Goal: Navigation & Orientation: Find specific page/section

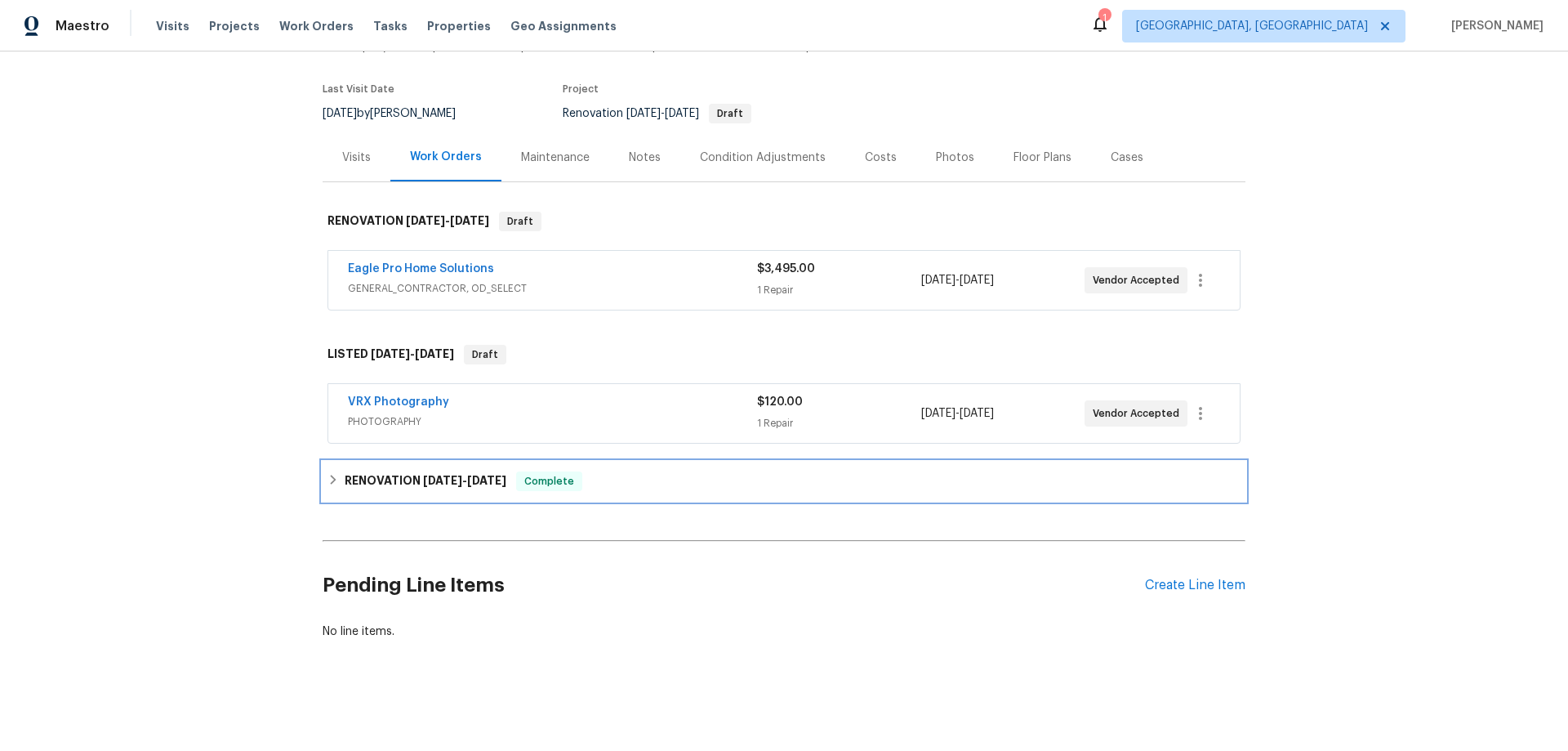
click at [395, 473] on h6 "RENOVATION [DATE] - [DATE]" at bounding box center [425, 481] width 162 height 20
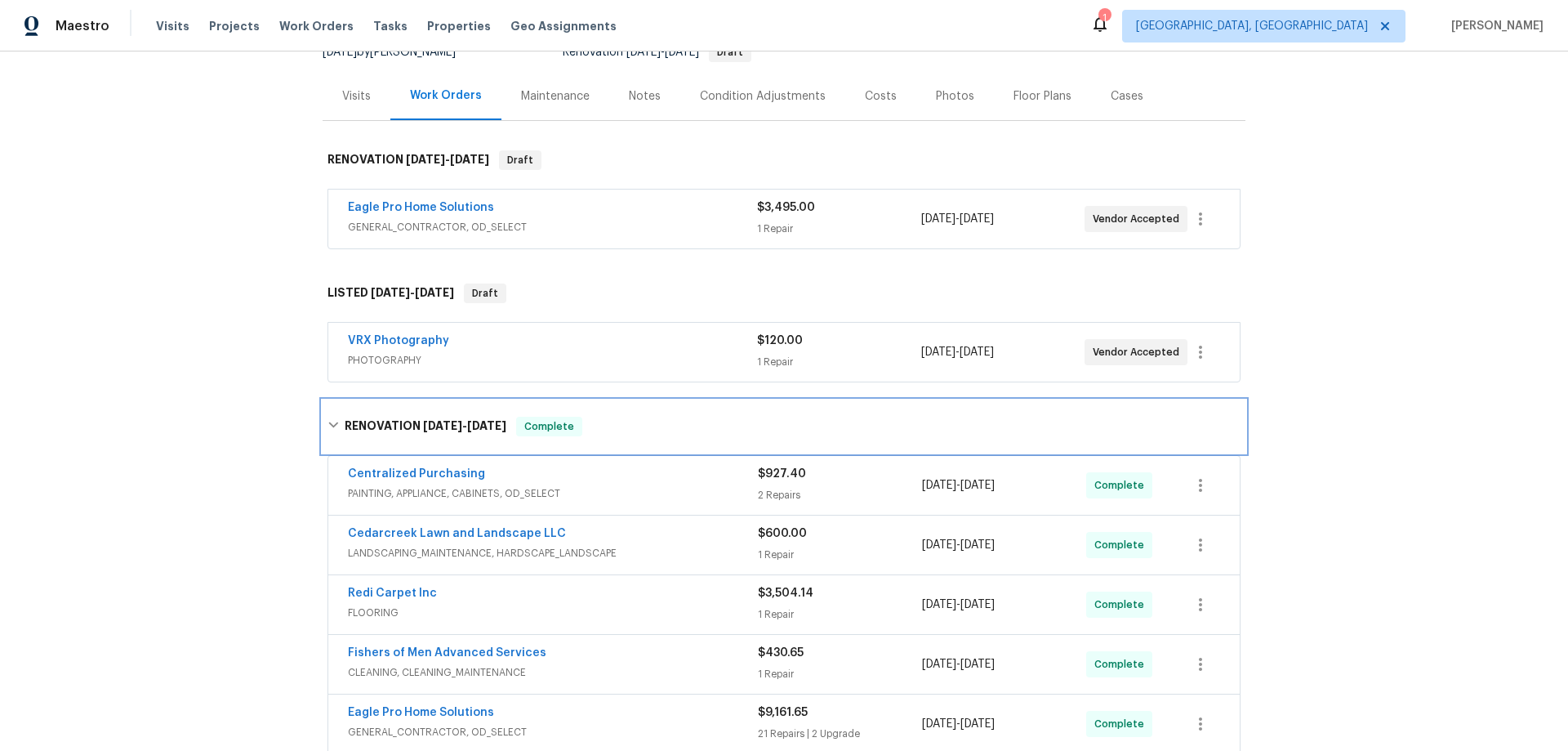
scroll to position [253, 0]
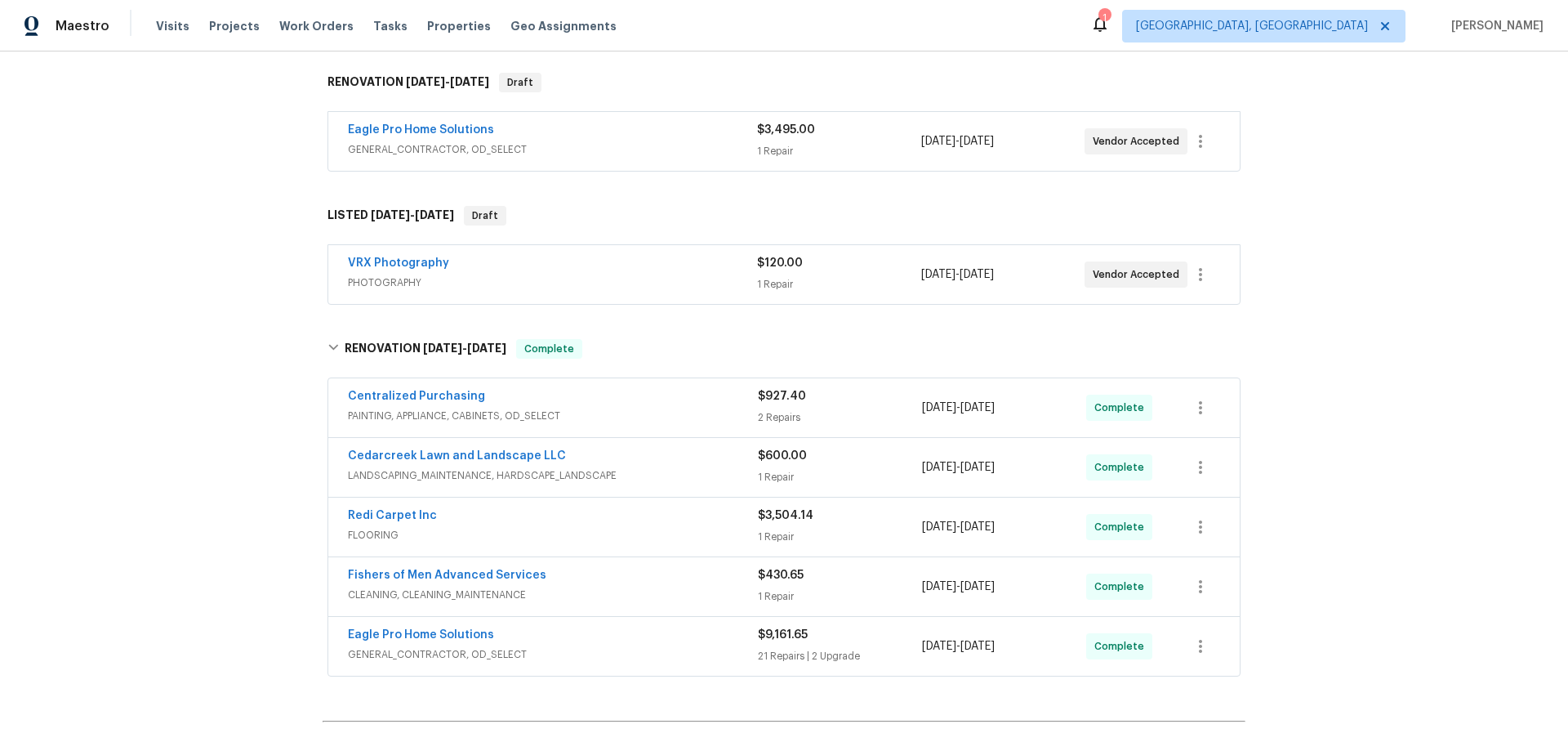
click at [264, 351] on div "Back to all projects 3965 Applegate Ct, Amelia, OH 45102 3 Beds | 2 1/2 Baths |…" at bounding box center [784, 400] width 1568 height 699
click at [266, 312] on div "Back to all projects 3965 Applegate Ct, Amelia, OH 45102 3 Beds | 2 1/2 Baths |…" at bounding box center [784, 400] width 1568 height 699
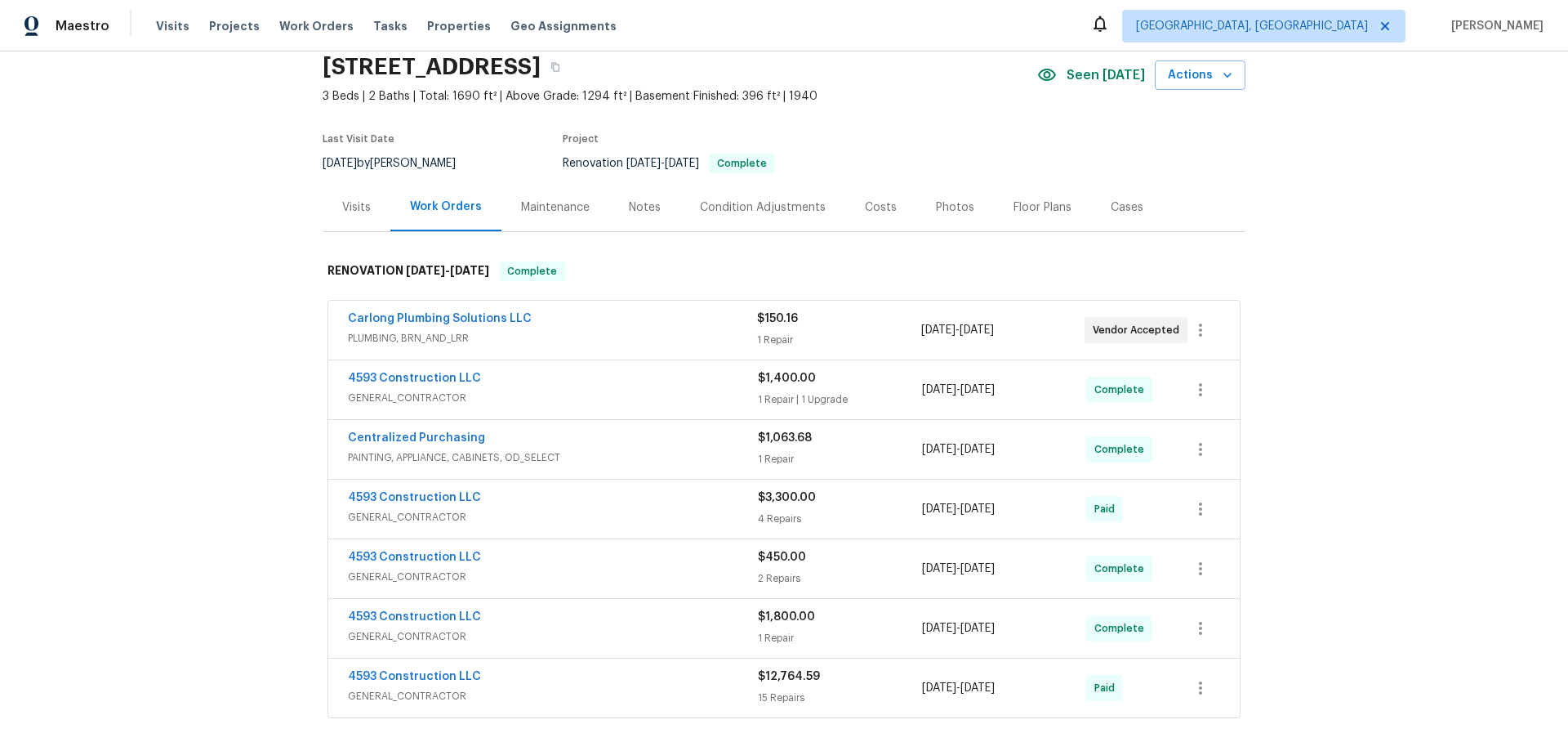
scroll to position [299, 0]
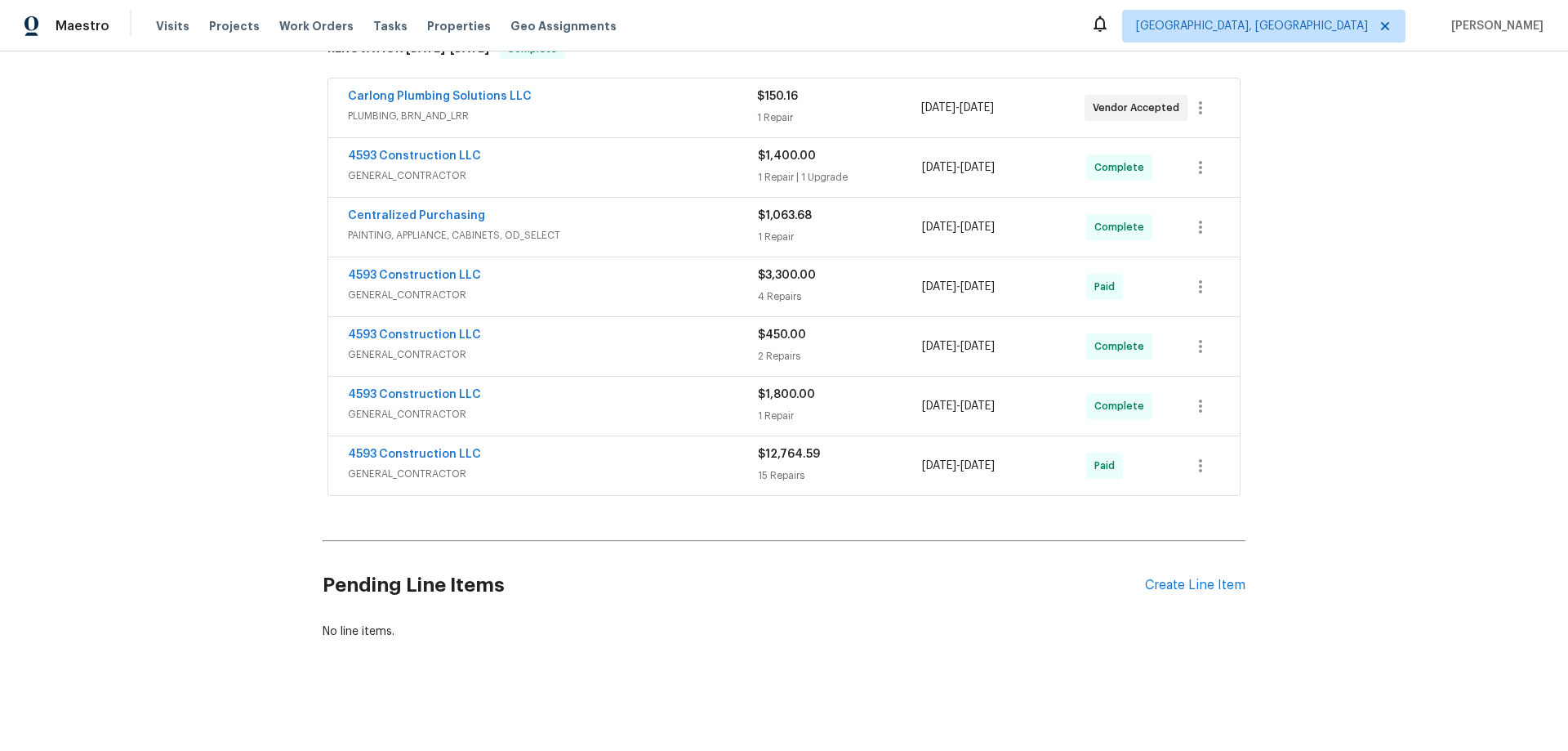
click at [256, 399] on div "Back to all projects 7010 Woodhaven Ave, Cleveland, OH 44144 3 Beds | 2 Baths |…" at bounding box center [784, 400] width 1568 height 699
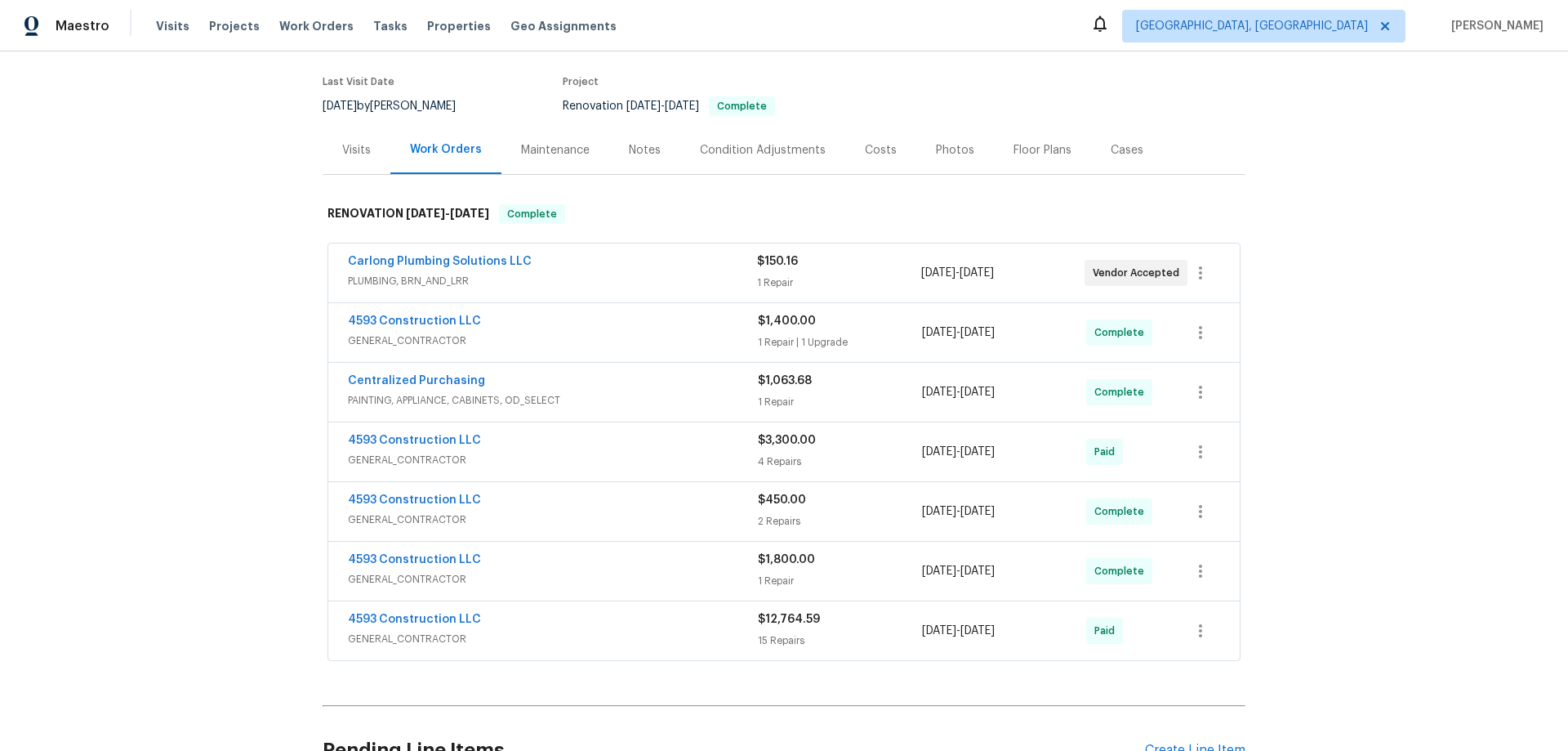
scroll to position [0, 0]
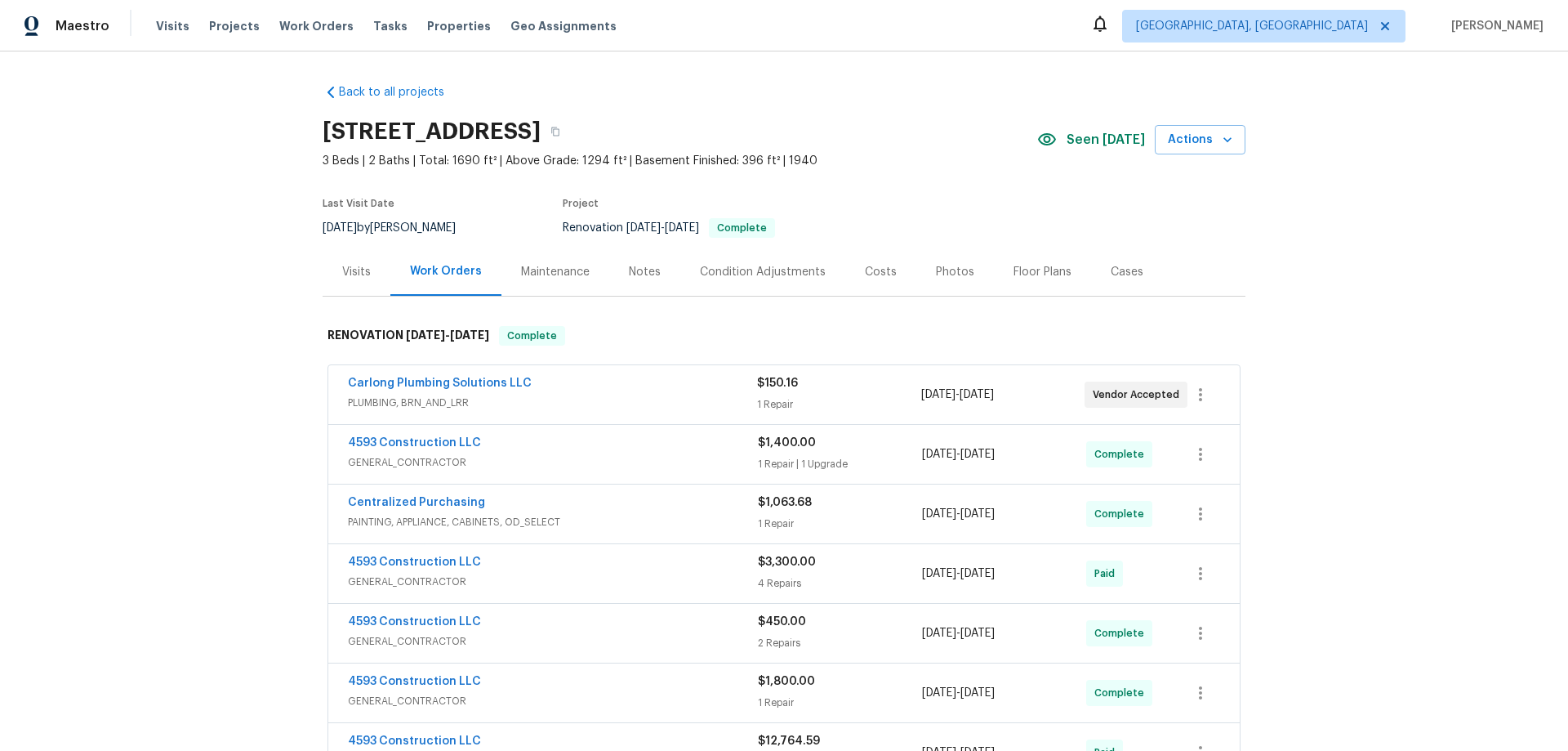
click at [217, 316] on div "Back to all projects 7010 Woodhaven Ave, Cleveland, OH 44144 3 Beds | 2 Baths |…" at bounding box center [784, 400] width 1568 height 699
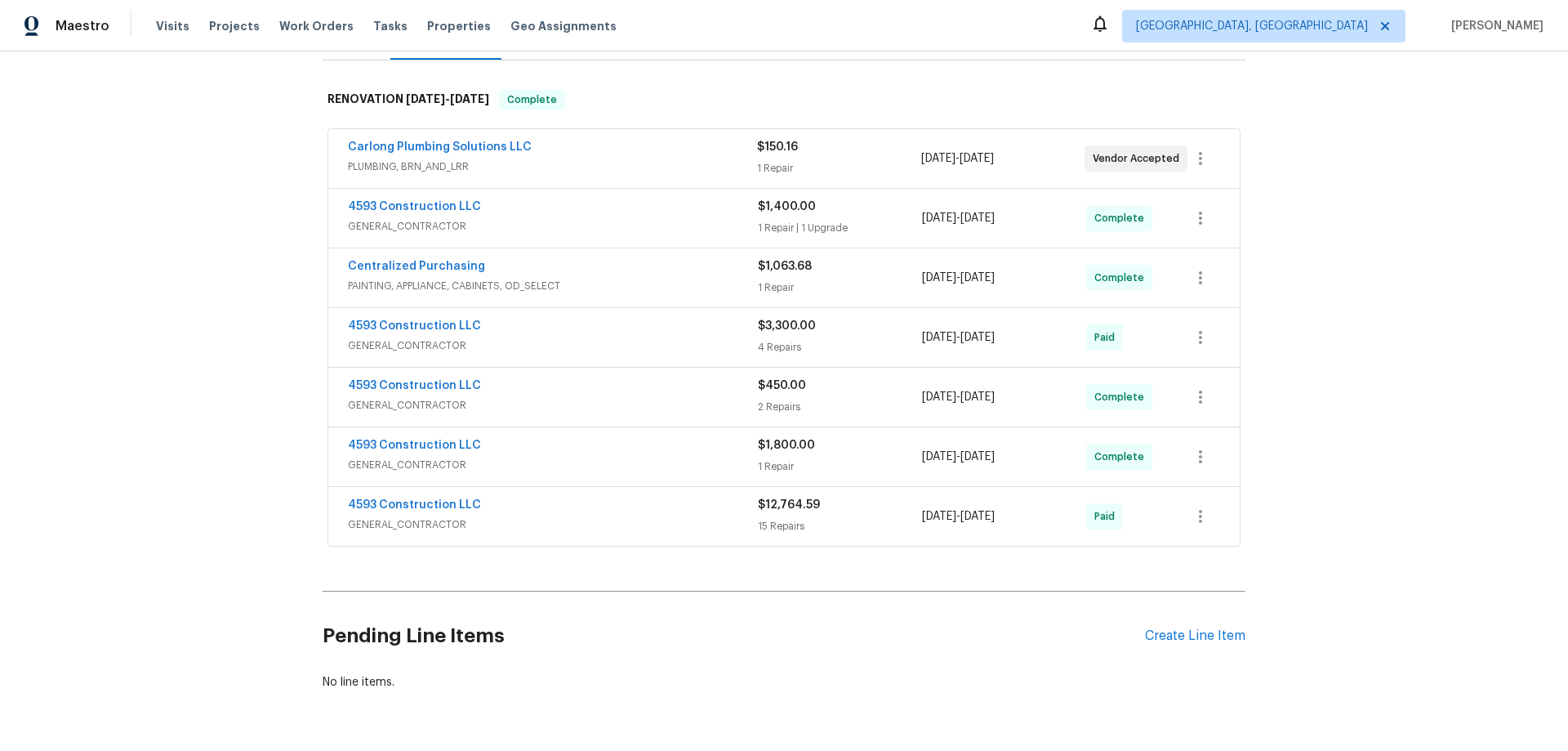
scroll to position [299, 0]
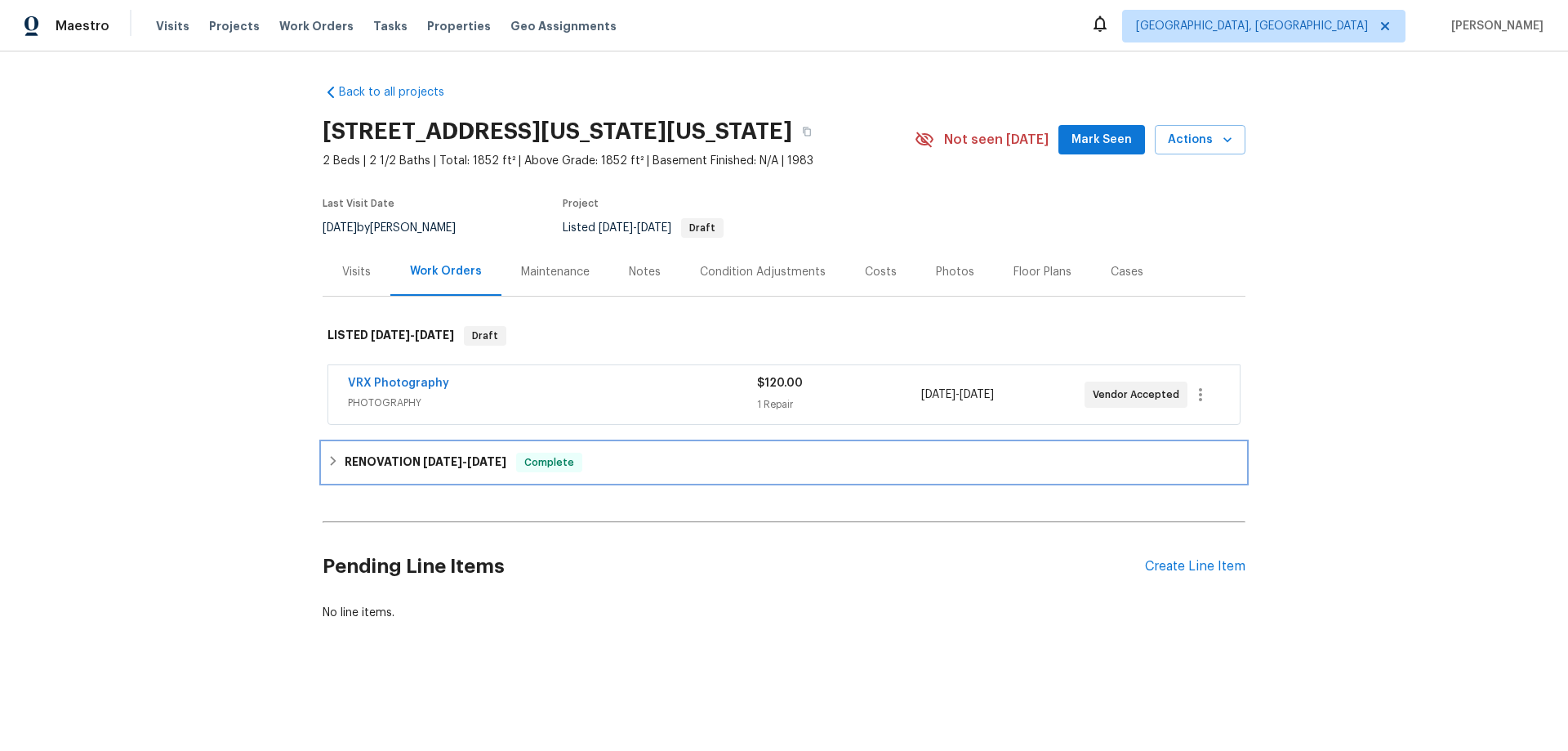
click at [348, 471] on h6 "RENOVATION 8/19/25 - 8/22/25" at bounding box center [425, 462] width 162 height 20
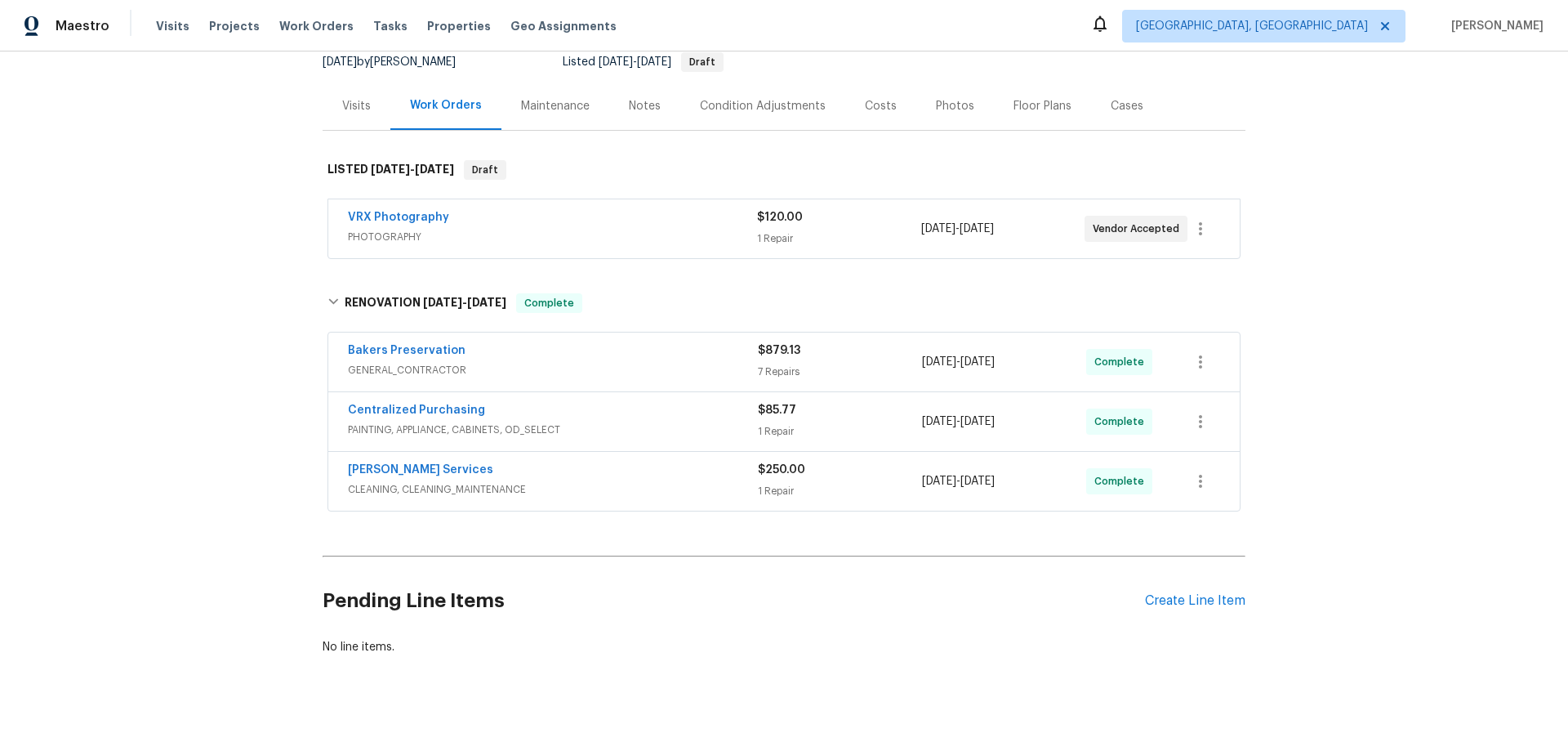
scroll to position [172, 0]
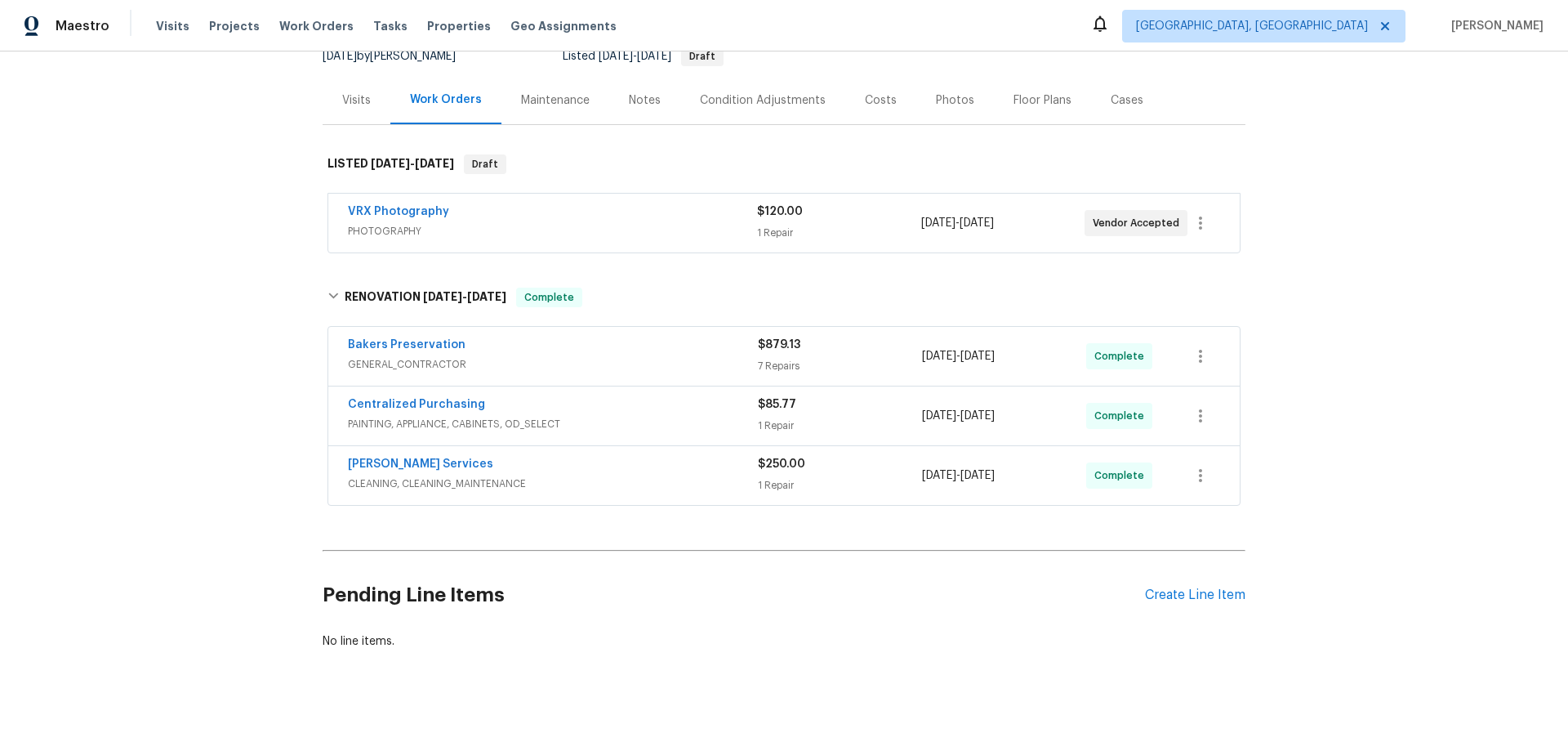
click at [263, 431] on div "Back to all projects 11300 N Pennsylvania Ave Apt 140, Oklahoma City, OK 73120 …" at bounding box center [784, 400] width 1568 height 699
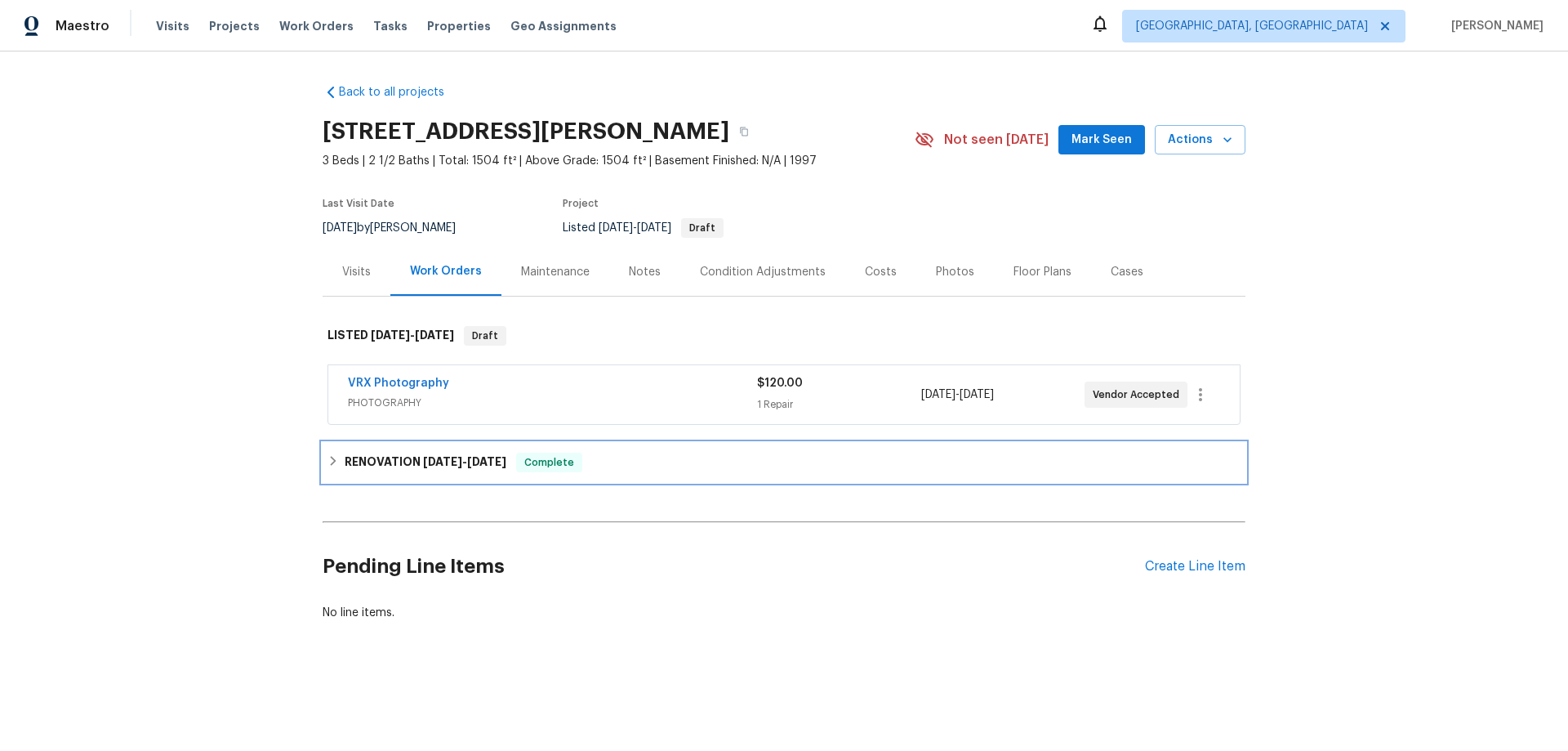
click at [423, 466] on span "[DATE]" at bounding box center [442, 461] width 39 height 11
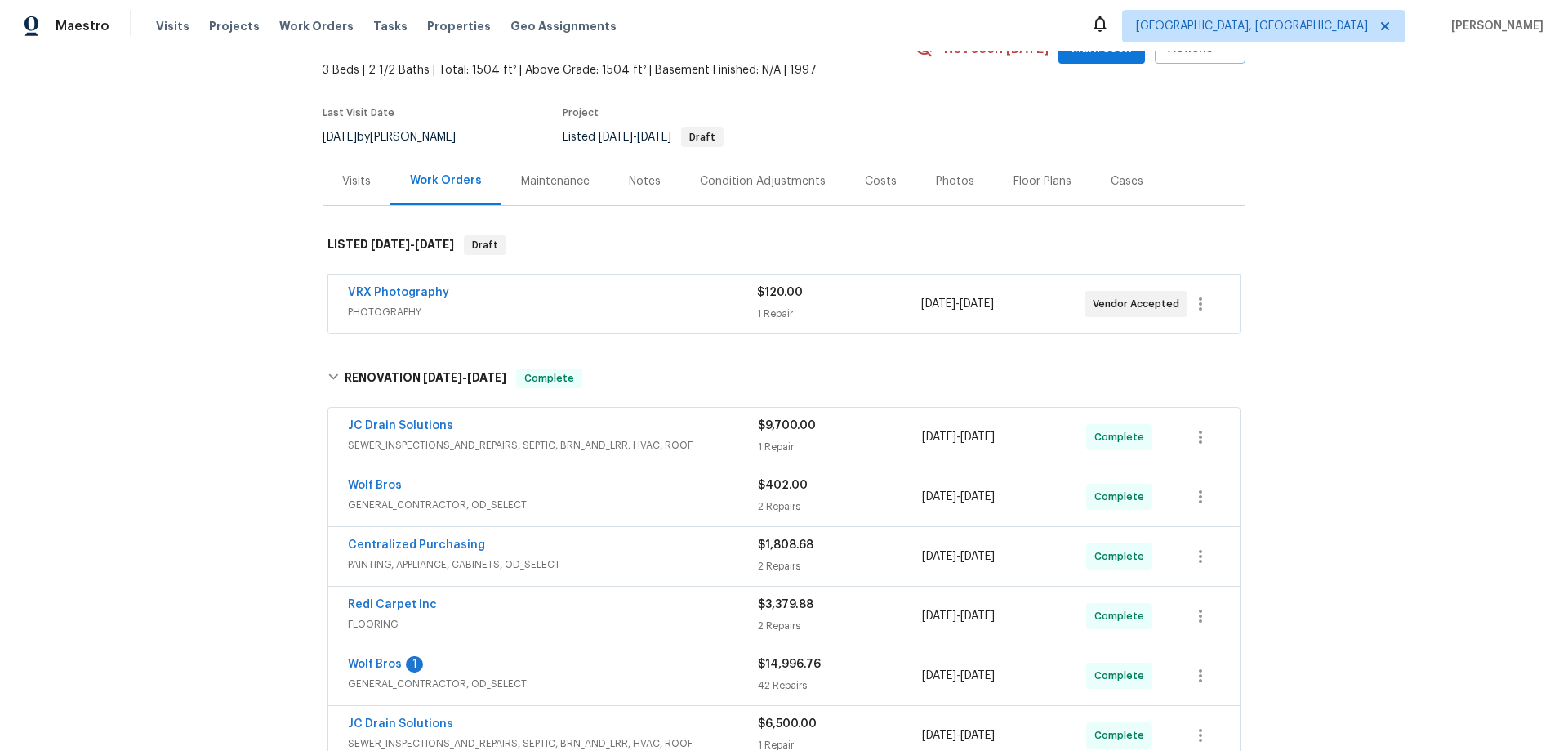
scroll to position [94, 0]
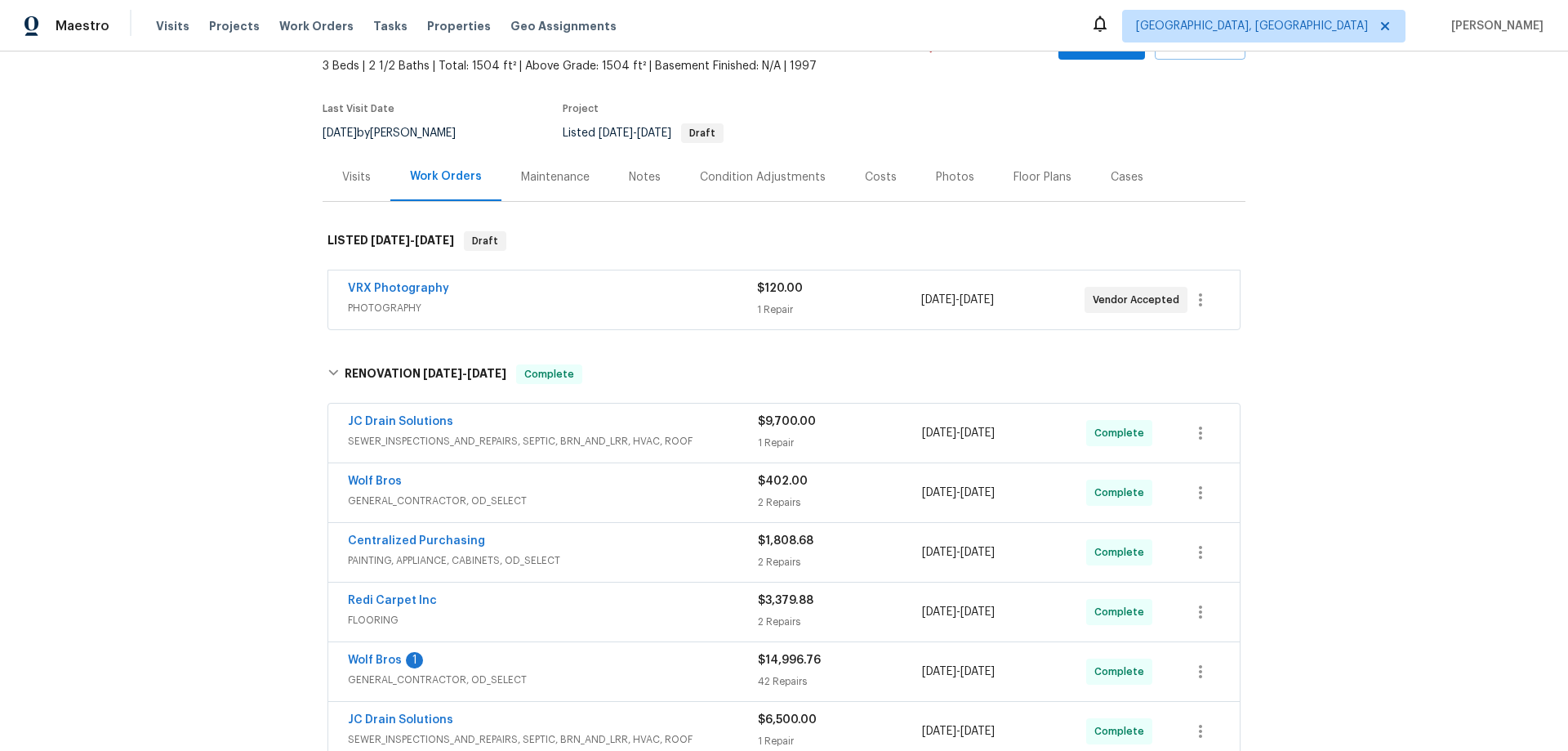
click at [262, 448] on div "Back to all projects 3217 Birney Ct, Evans, CO 80620 3 Beds | 2 1/2 Baths | Tot…" at bounding box center [784, 400] width 1568 height 699
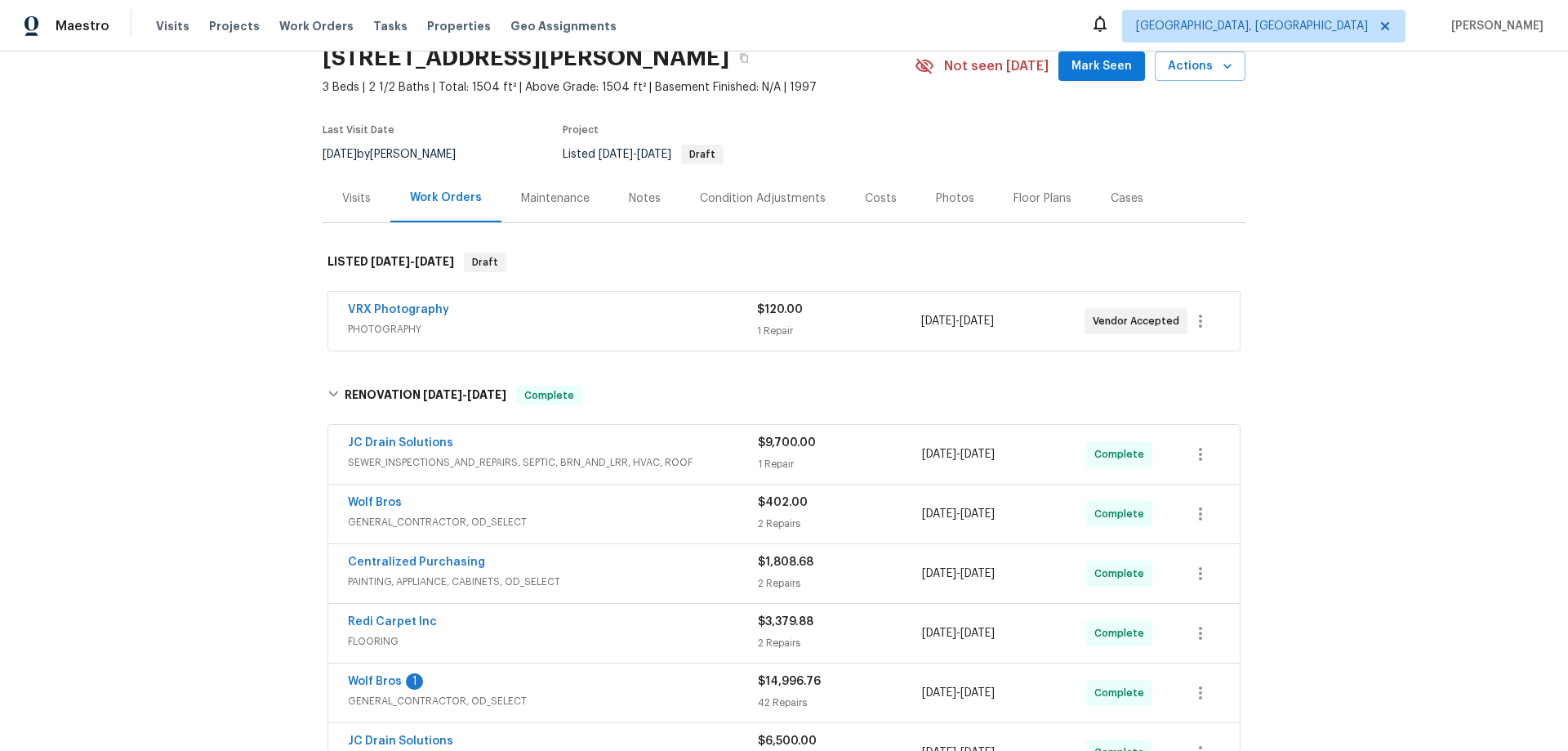
scroll to position [0, 0]
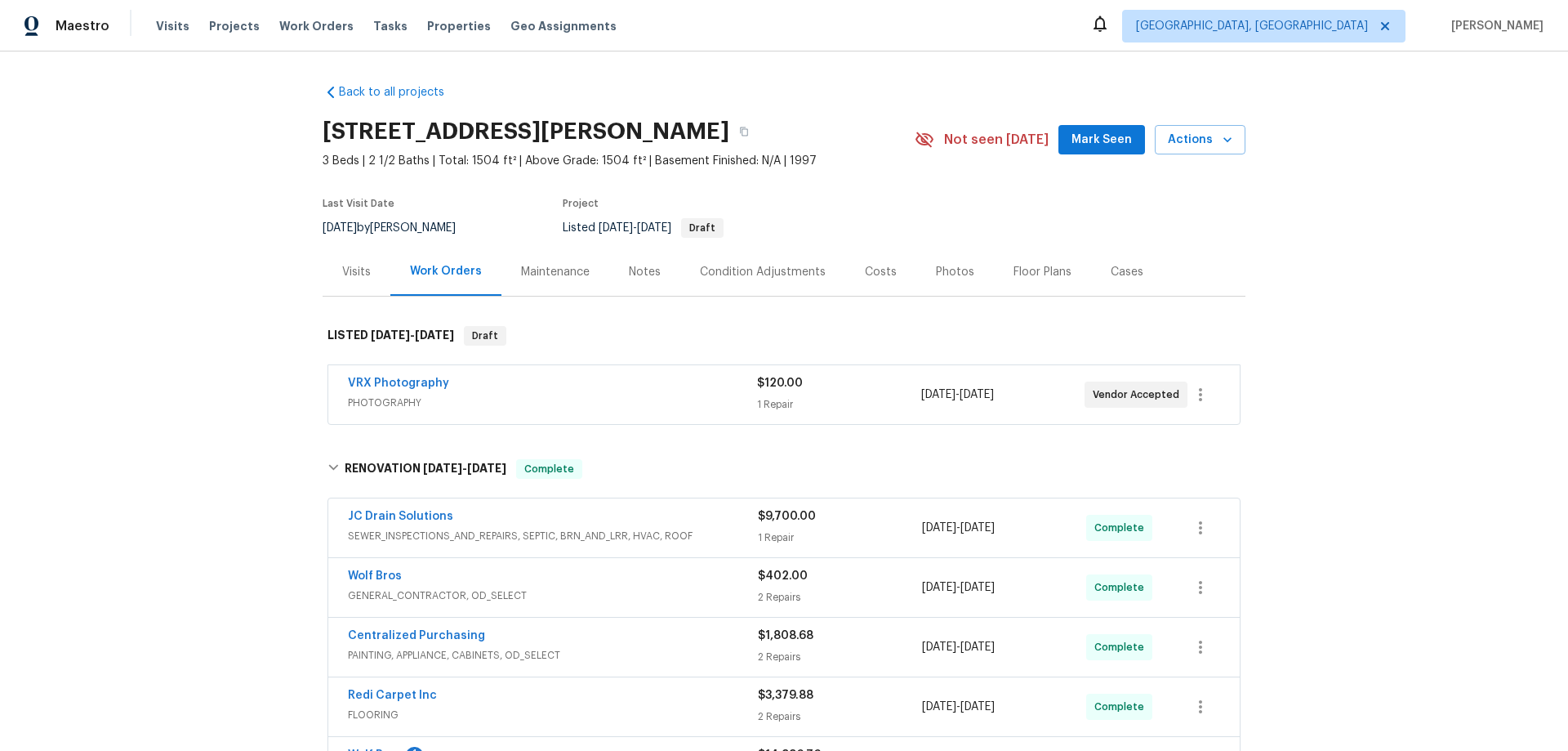
click at [138, 368] on div "Back to all projects 3217 Birney Ct, Evans, CO 80620 3 Beds | 2 1/2 Baths | Tot…" at bounding box center [784, 400] width 1568 height 699
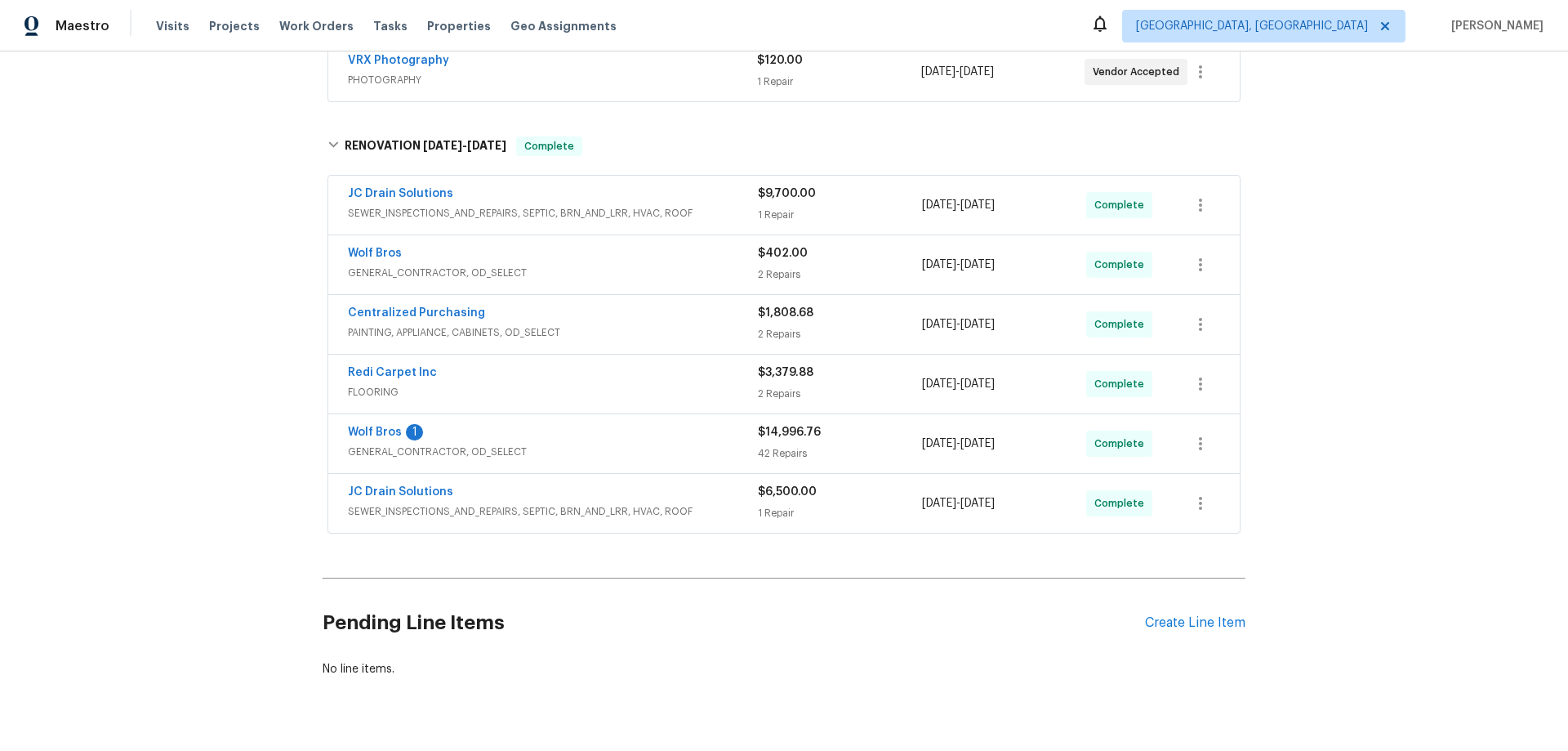
scroll to position [372, 0]
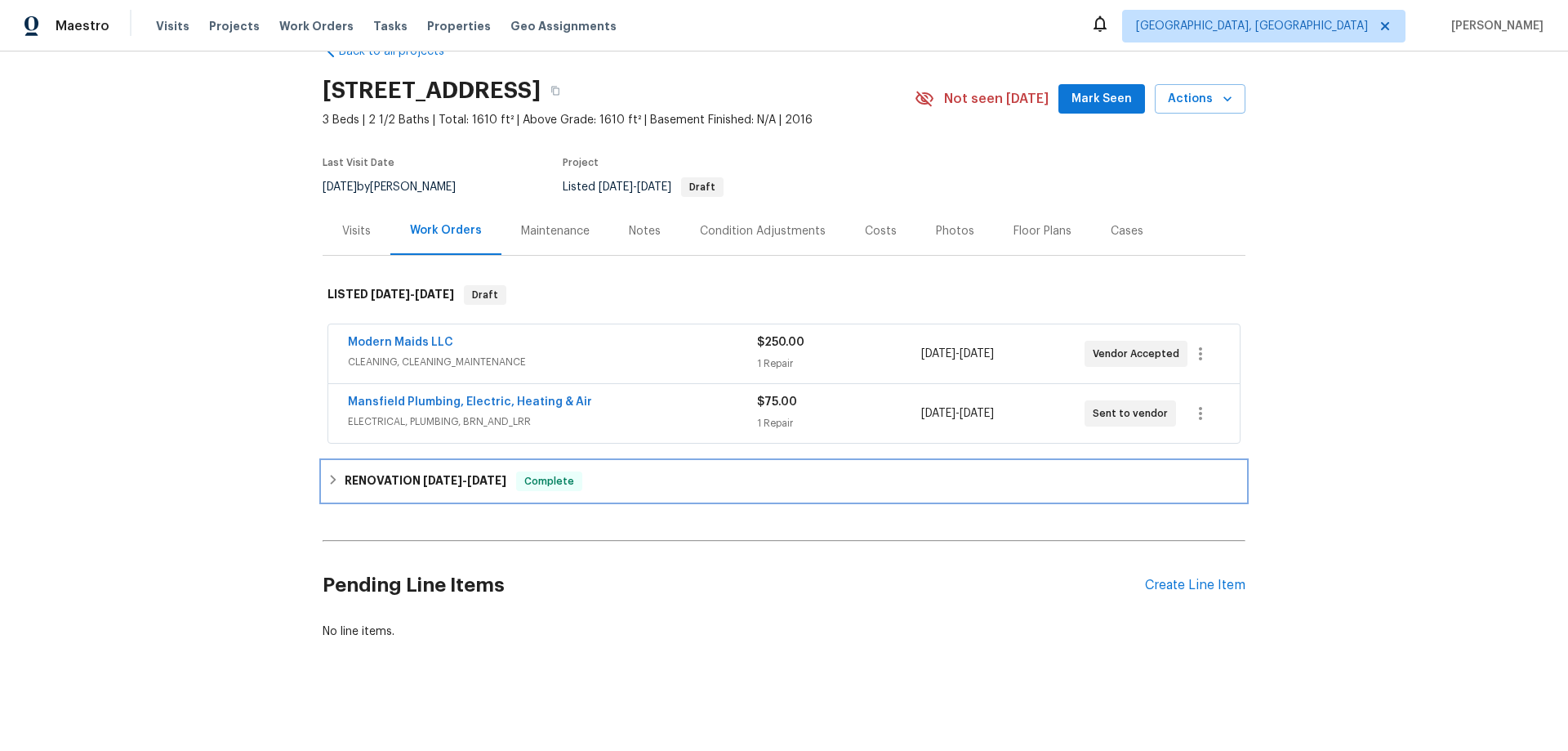
click at [378, 462] on div "RENOVATION 8/18/25 - 8/21/25 Complete" at bounding box center [783, 481] width 923 height 39
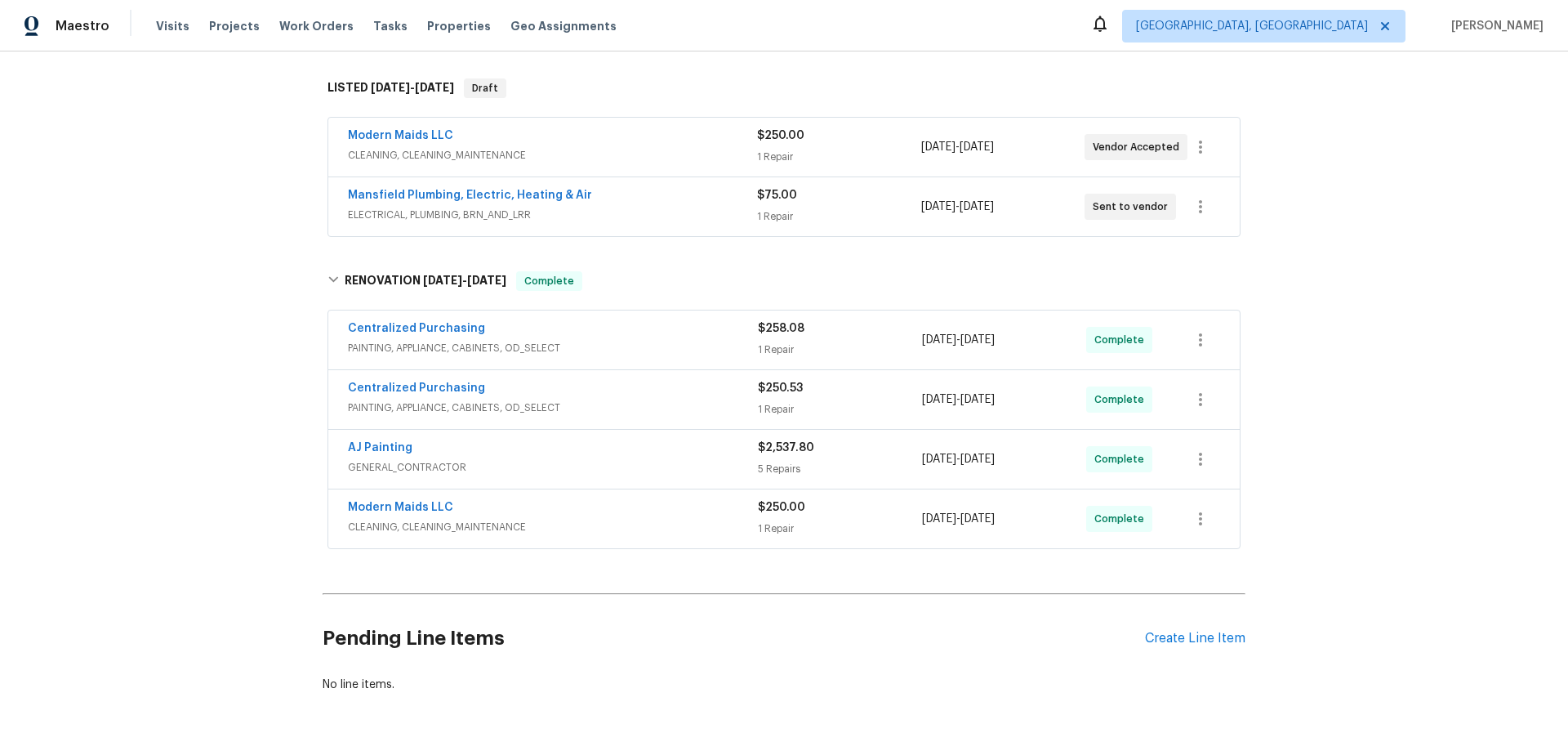
scroll to position [251, 0]
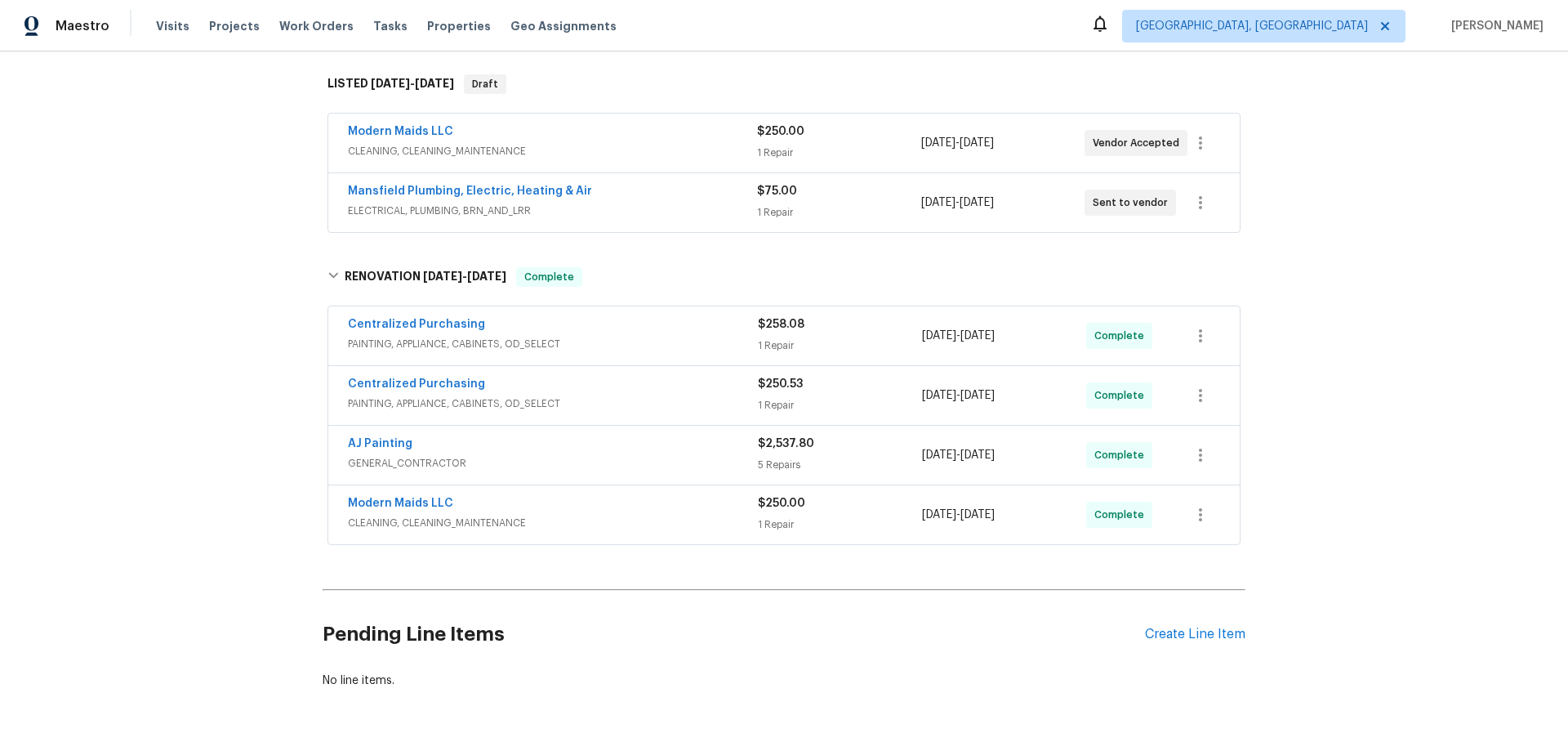
click at [236, 354] on div "Back to all projects 4224 Tallulah Dr, Plano, TX 75074 3 Beds | 2 1/2 Baths | T…" at bounding box center [784, 400] width 1568 height 699
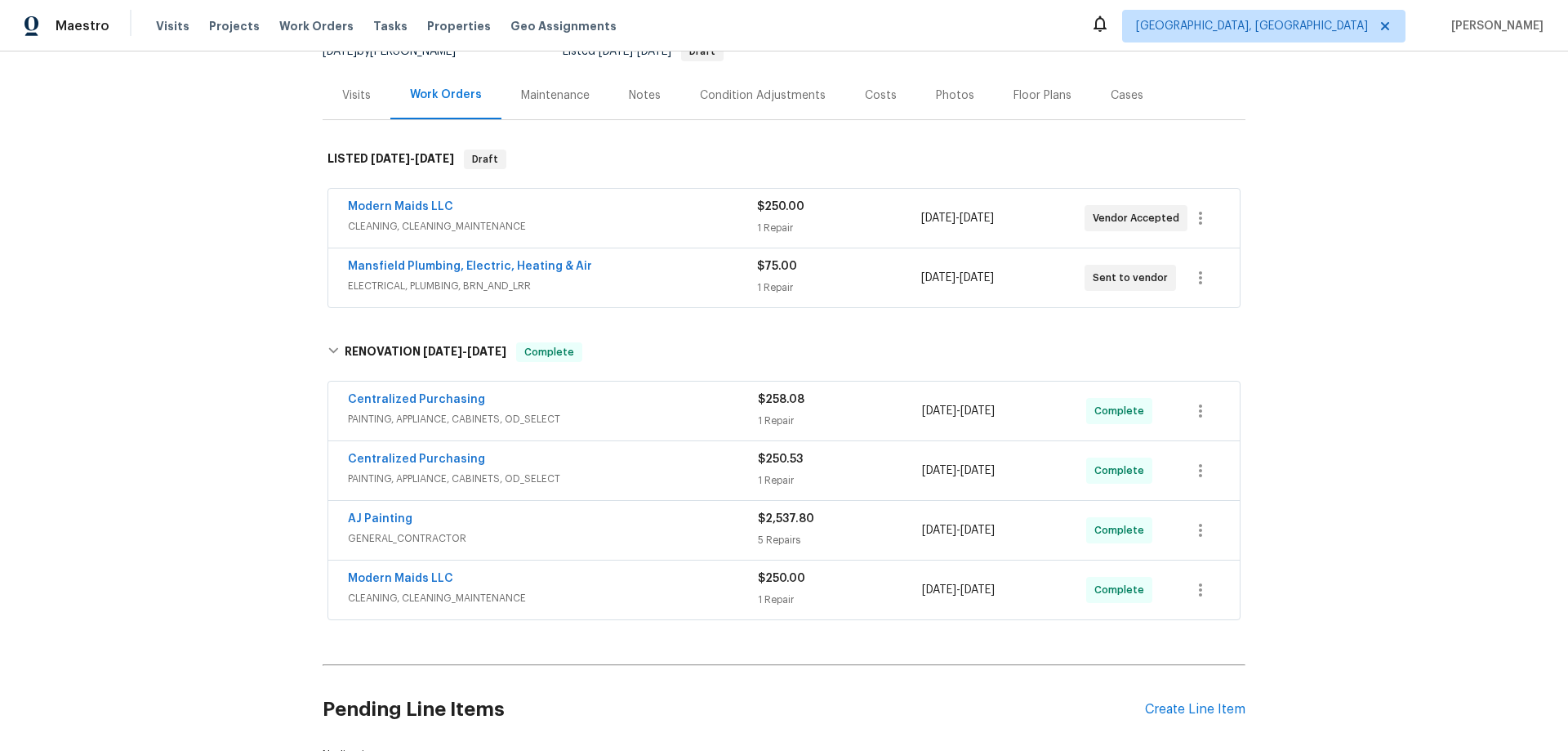
scroll to position [150, 0]
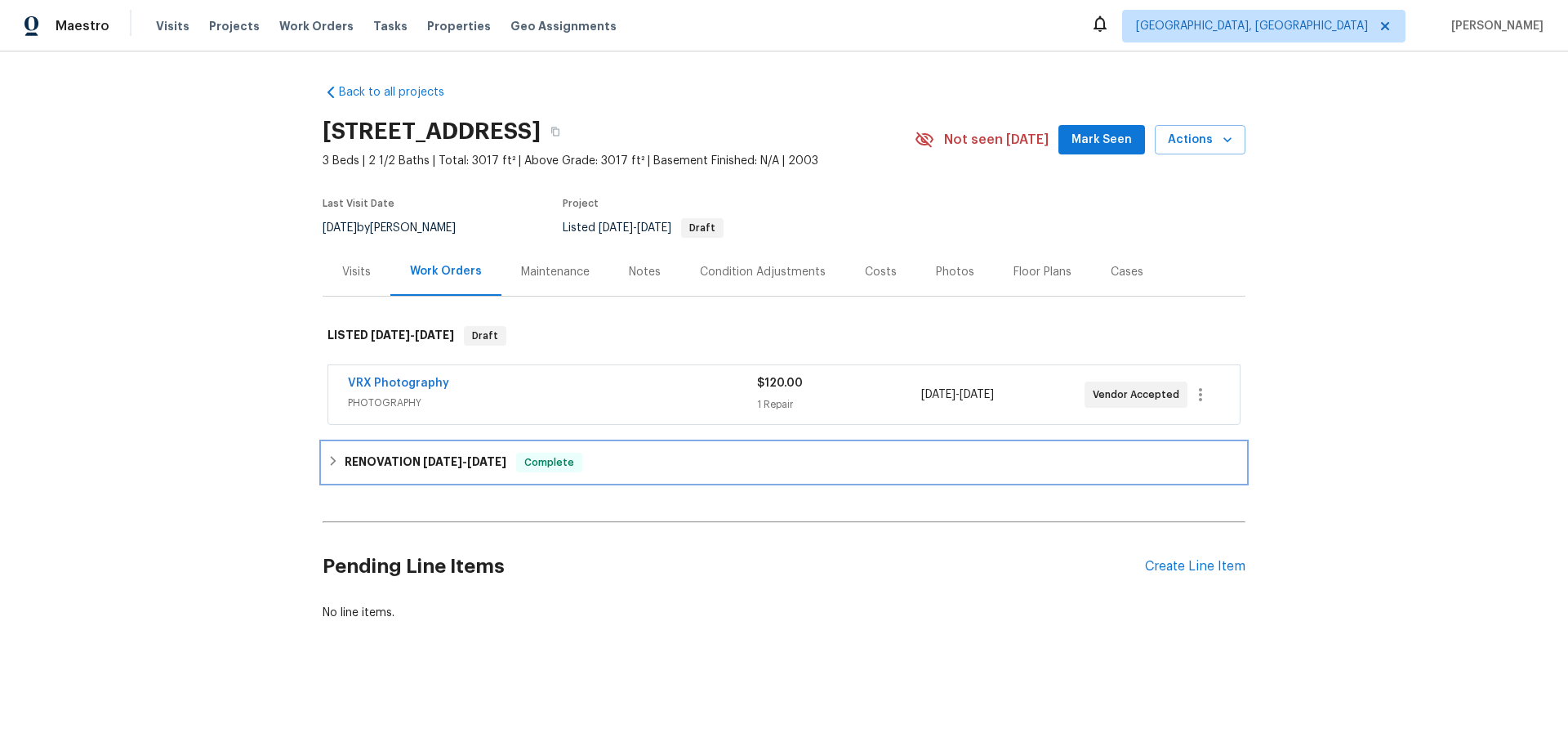
click at [372, 450] on div "RENOVATION [DATE] - [DATE] Complete" at bounding box center [783, 462] width 923 height 39
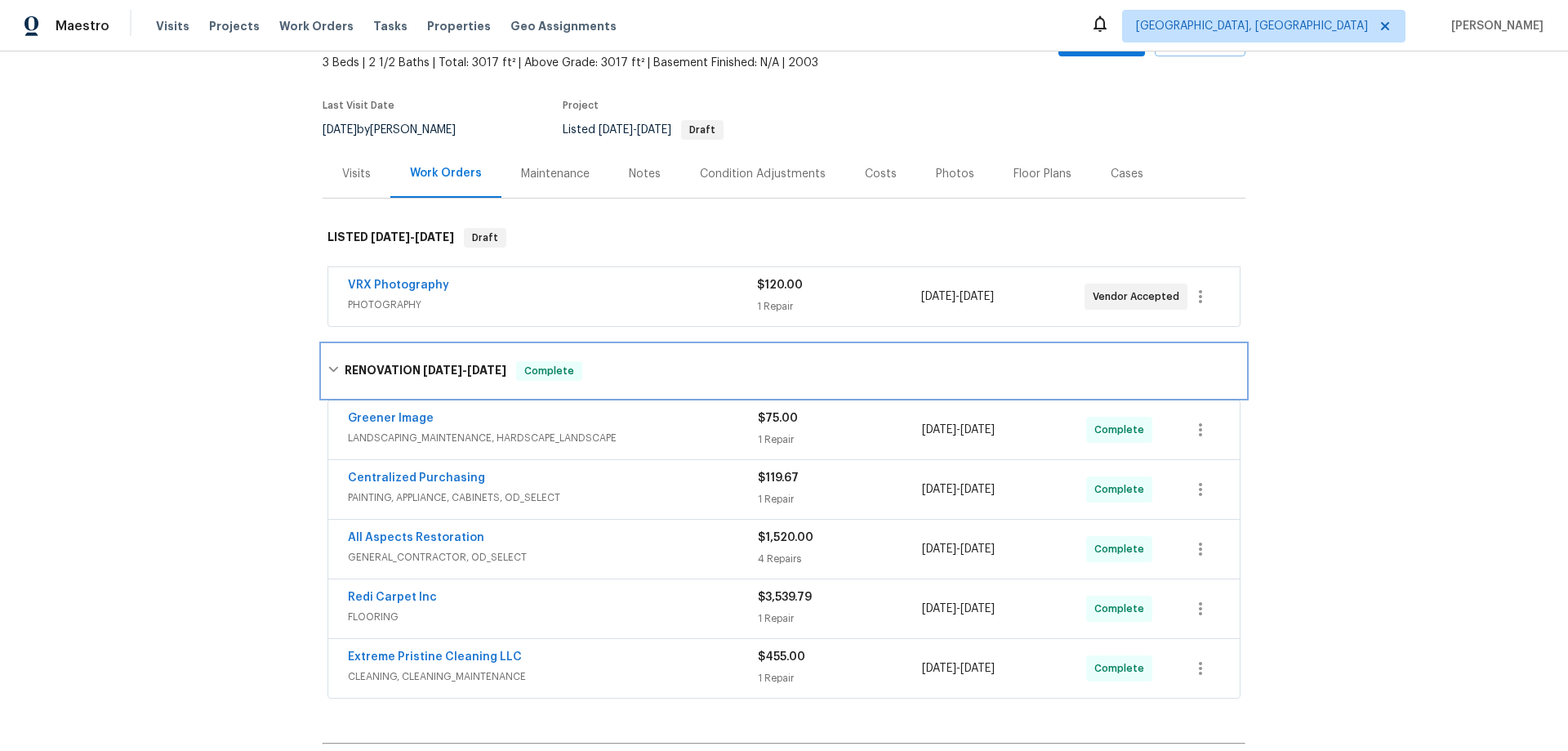
scroll to position [223, 0]
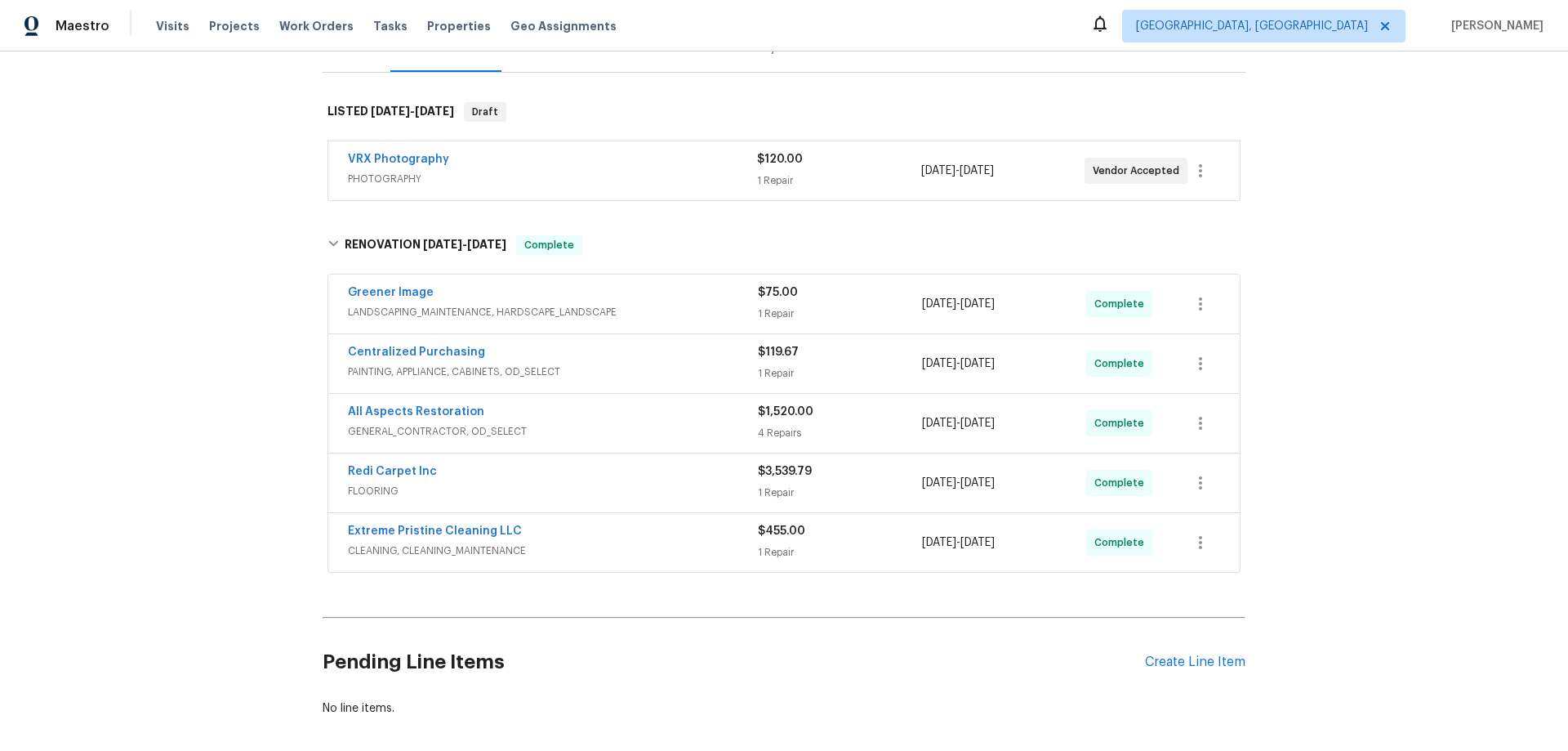
click at [220, 354] on div "Back to all projects 13947 Meadow Lake Dr, Fishers, IN 46038 3 Beds | 2 1/2 Bat…" at bounding box center [784, 400] width 1568 height 699
click at [203, 379] on div "Back to all projects 13947 Meadow Lake Dr, Fishers, IN 46038 3 Beds | 2 1/2 Bat…" at bounding box center [784, 400] width 1568 height 699
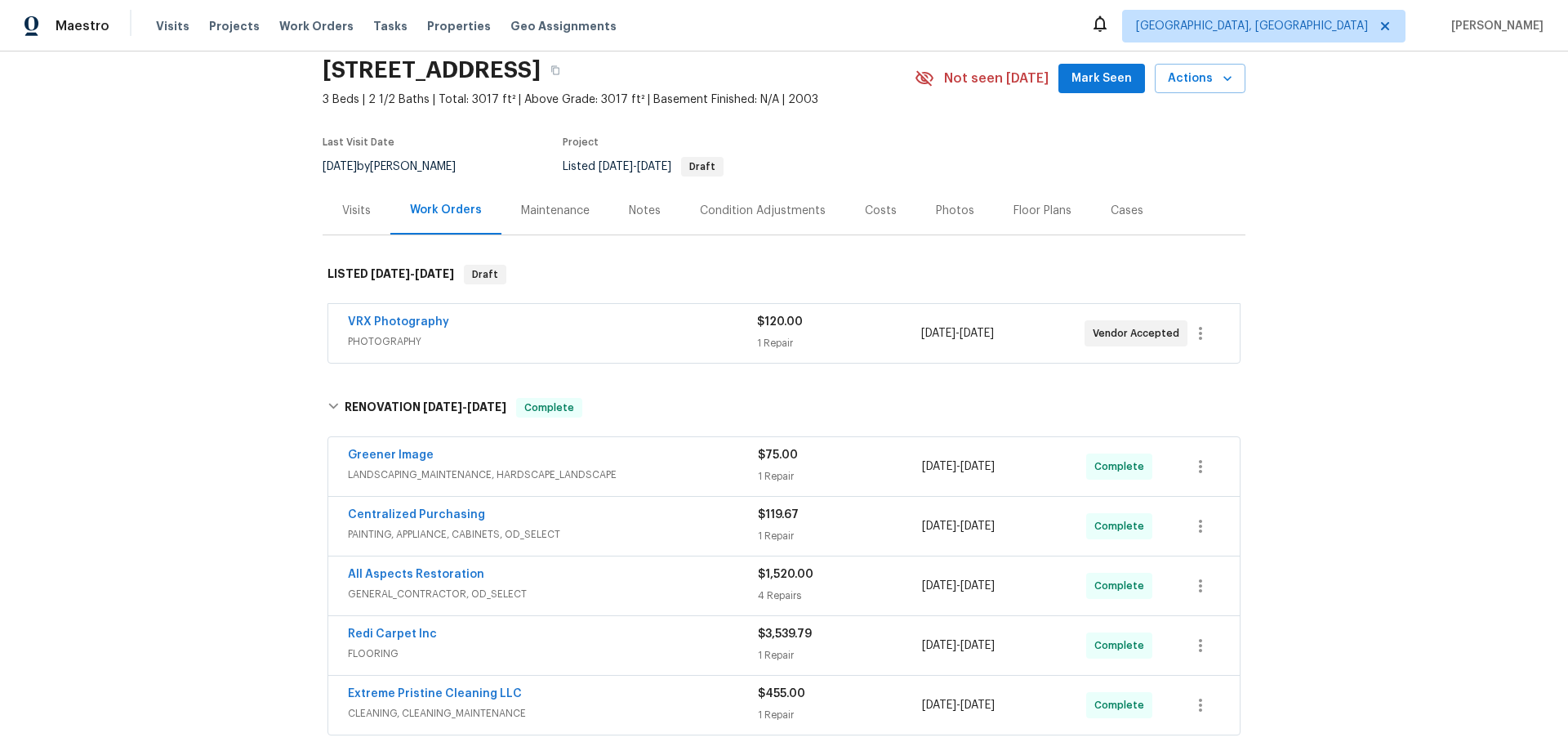
scroll to position [0, 0]
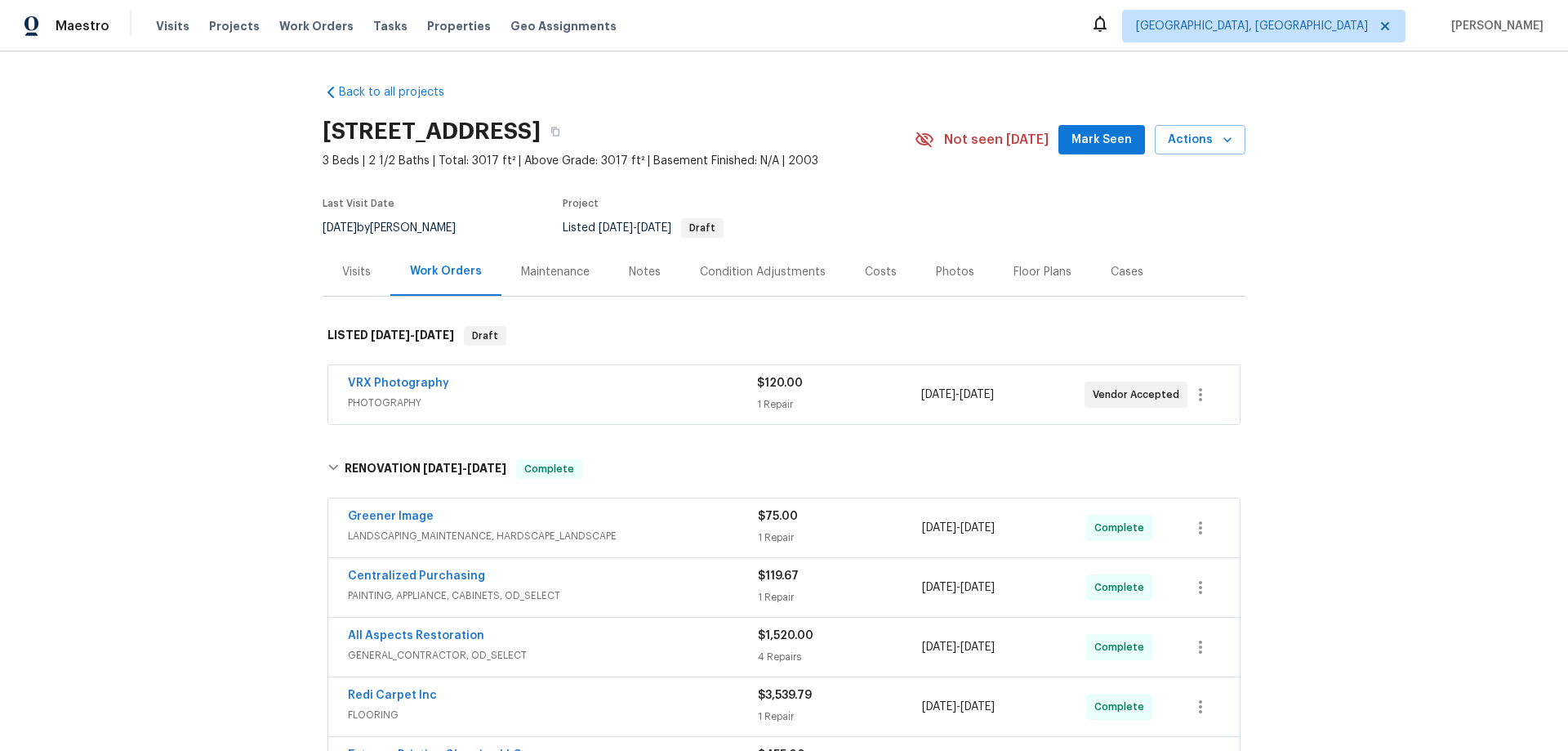
click at [187, 309] on div "Back to all projects 13947 Meadow Lake Dr, Fishers, IN 46038 3 Beds | 2 1/2 Bat…" at bounding box center [784, 400] width 1568 height 699
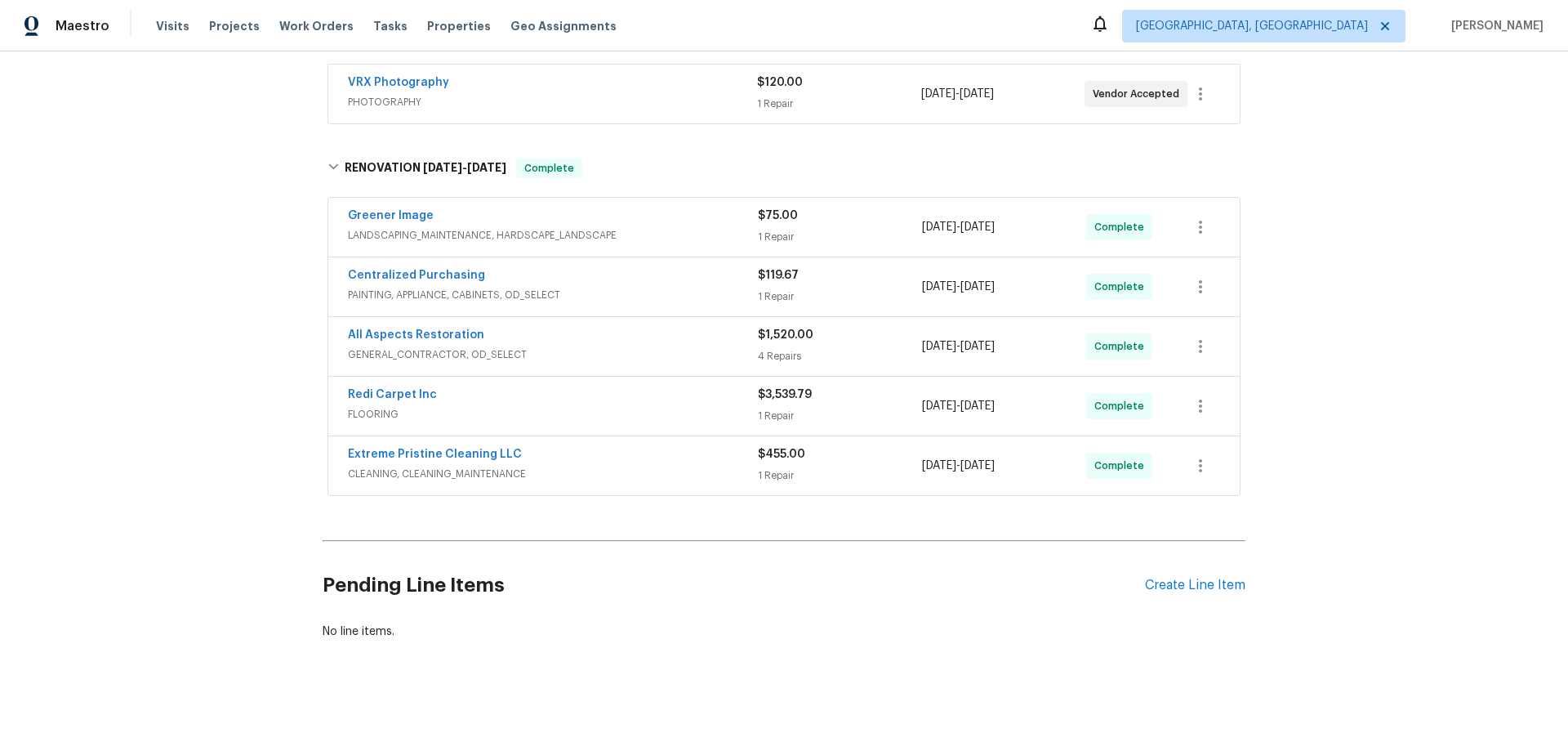
click at [201, 351] on div "Back to all projects 13947 Meadow Lake Dr, Fishers, IN 46038 3 Beds | 2 1/2 Bat…" at bounding box center [784, 400] width 1568 height 699
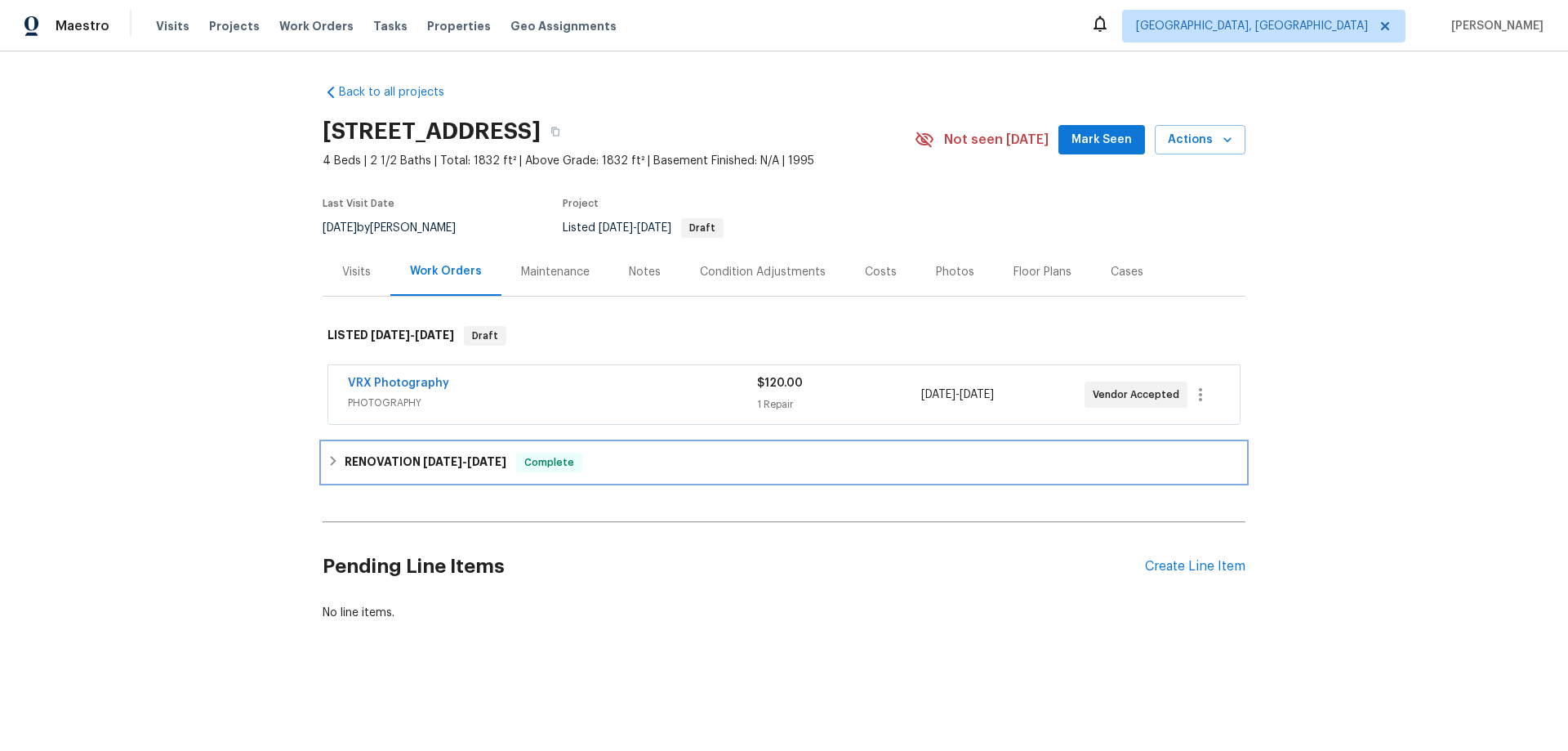
drag, startPoint x: 389, startPoint y: 456, endPoint x: 334, endPoint y: 437, distance: 58.2
click at [389, 456] on h6 "RENOVATION 8/6/25 - 8/26/25" at bounding box center [425, 462] width 162 height 20
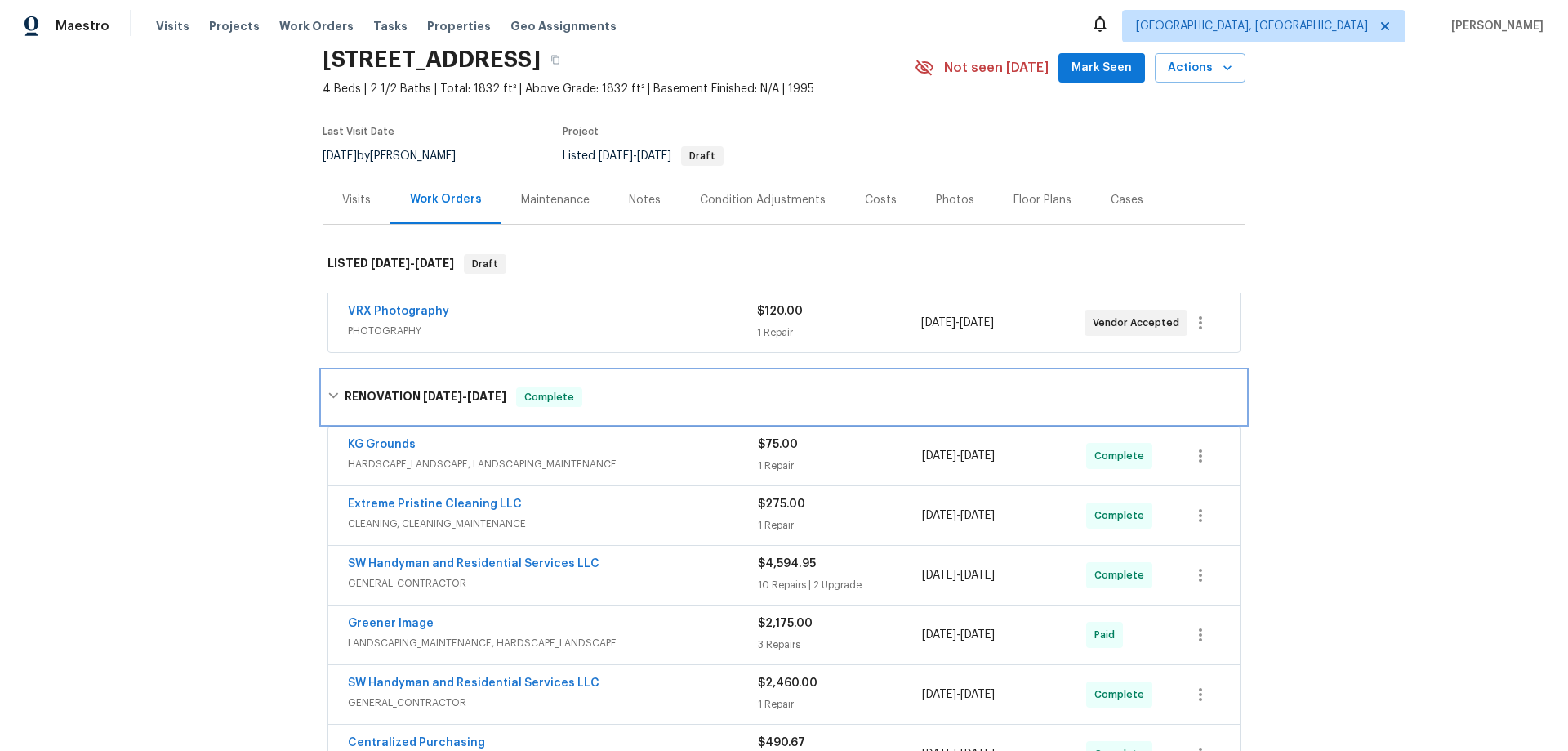
scroll to position [253, 0]
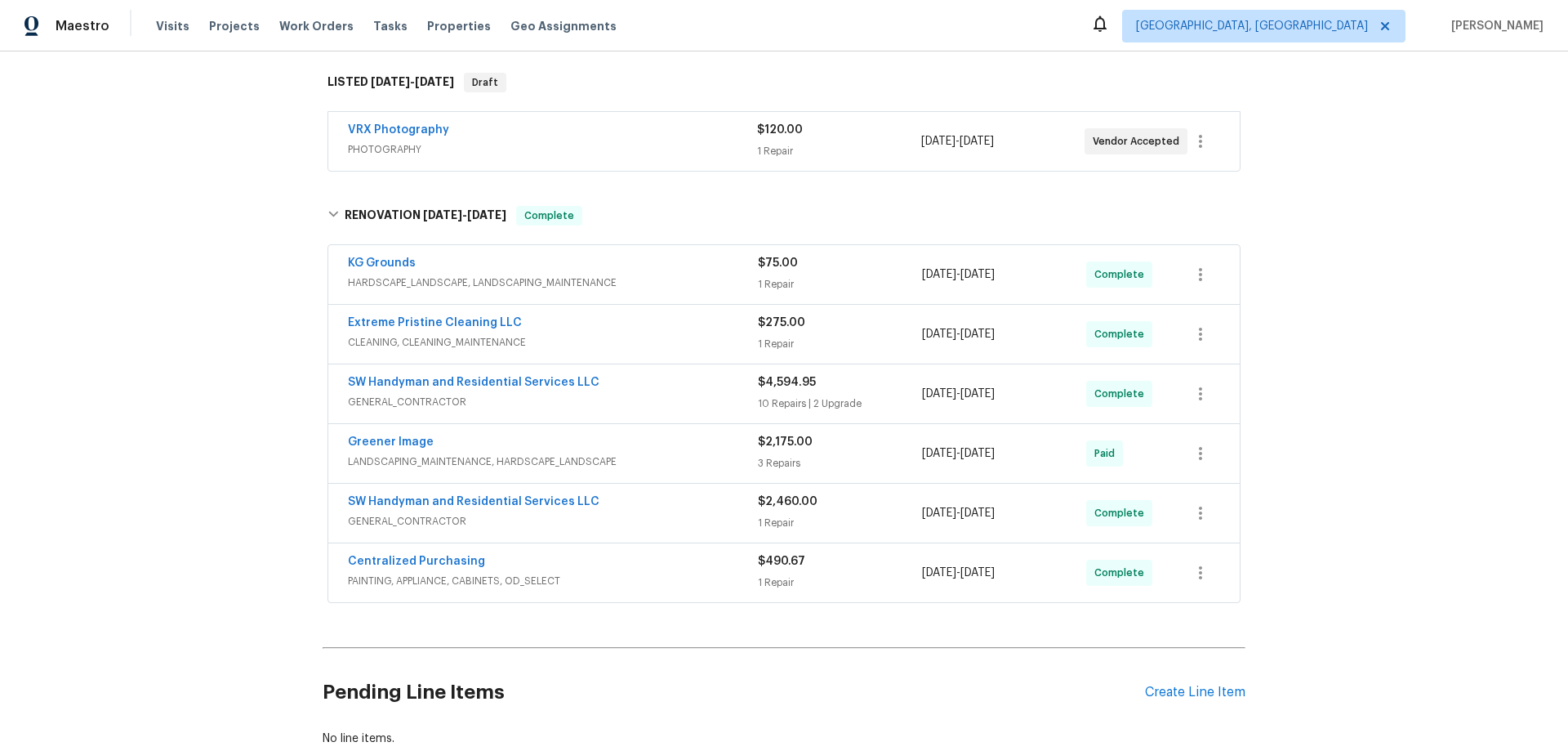
click at [259, 393] on div "Back to all projects 27 Ashwood Cir, Brownsburg, IN 46112 4 Beds | 2 1/2 Baths …" at bounding box center [784, 400] width 1568 height 699
drag, startPoint x: 207, startPoint y: 344, endPoint x: 214, endPoint y: 366, distance: 23.1
click at [207, 346] on div "Back to all projects 27 Ashwood Cir, Brownsburg, IN 46112 4 Beds | 2 1/2 Baths …" at bounding box center [784, 400] width 1568 height 699
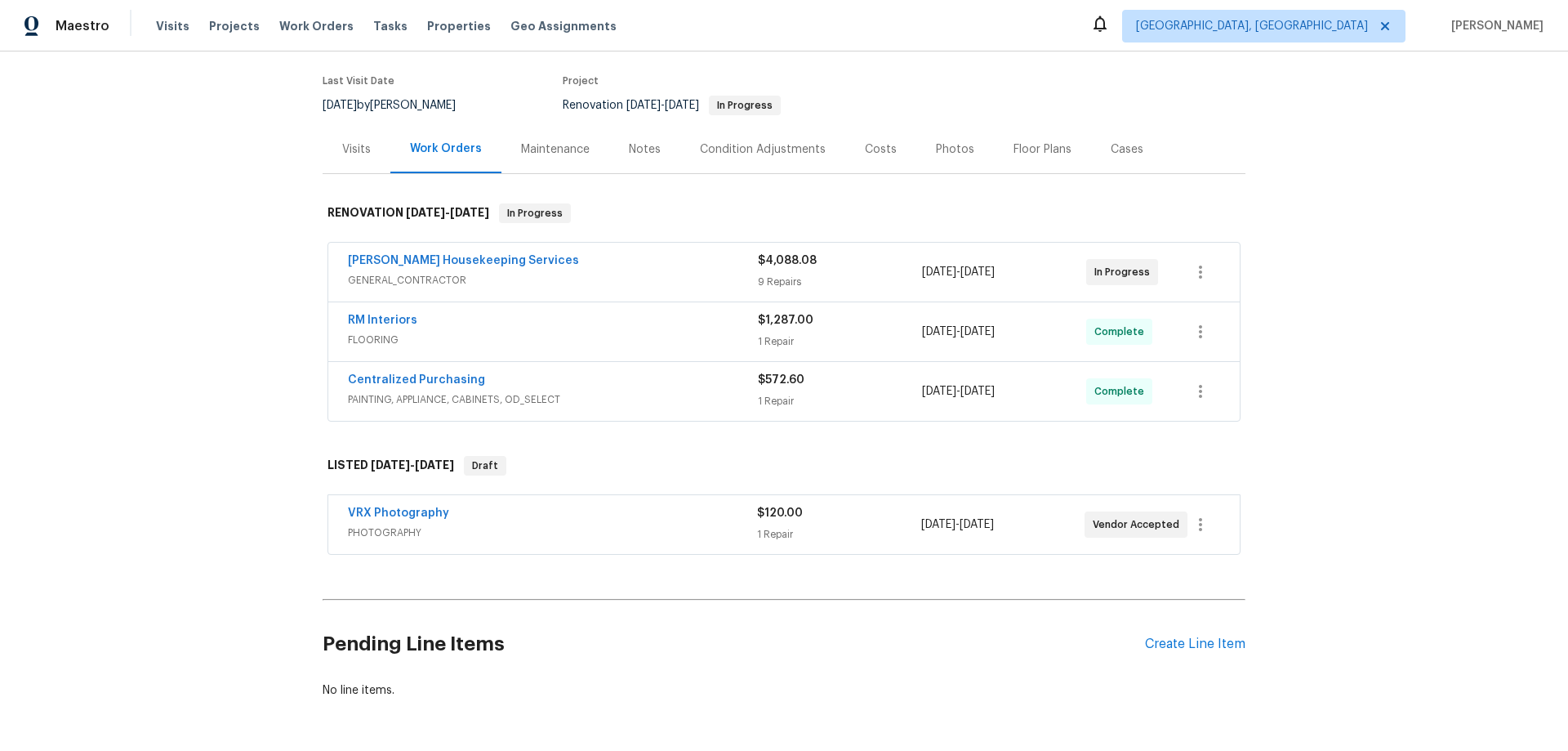
scroll to position [193, 0]
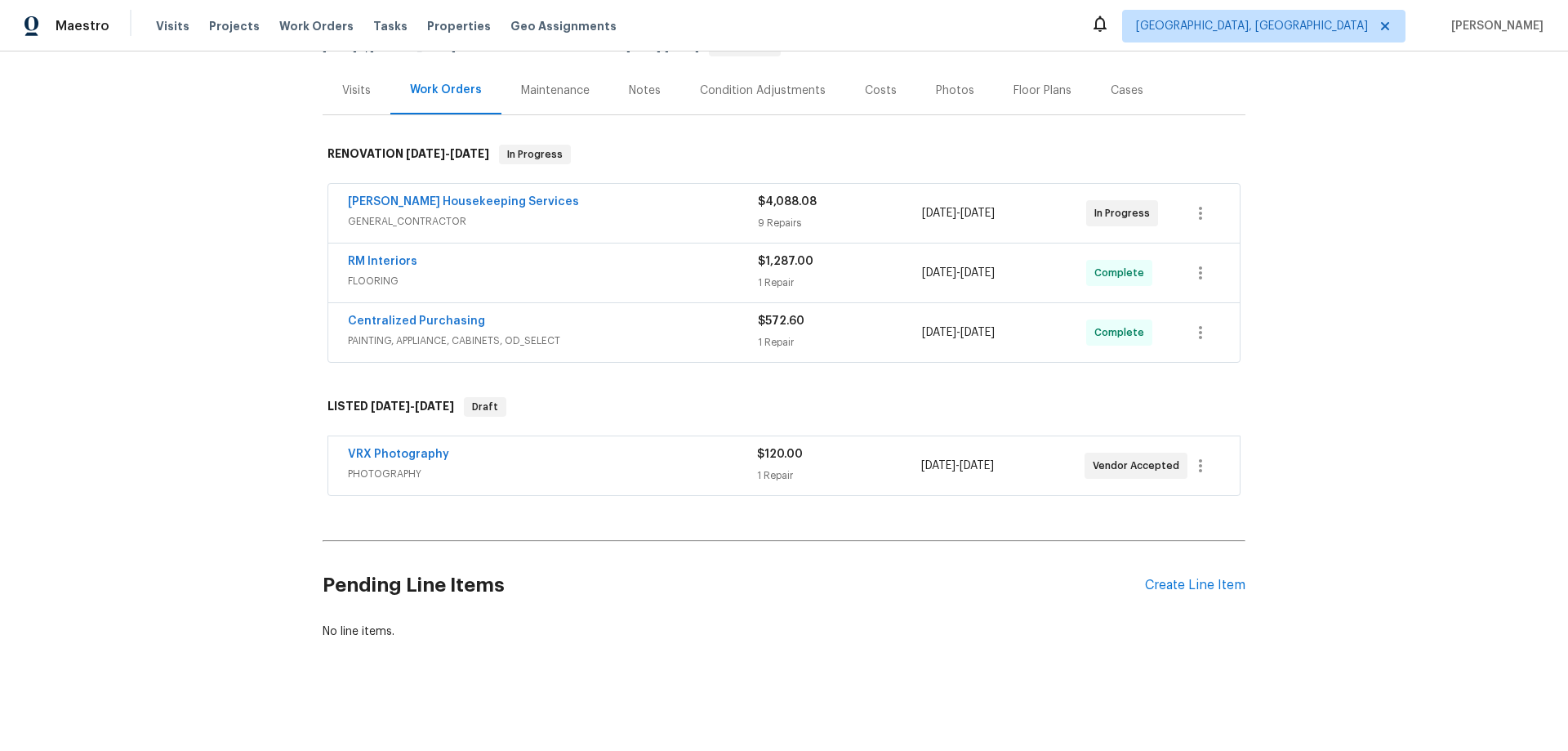
click at [237, 416] on div "Back to all projects [STREET_ADDRESS] 3 Beds | 2 Baths | Total: 1911 ft² | Abov…" at bounding box center [784, 400] width 1568 height 699
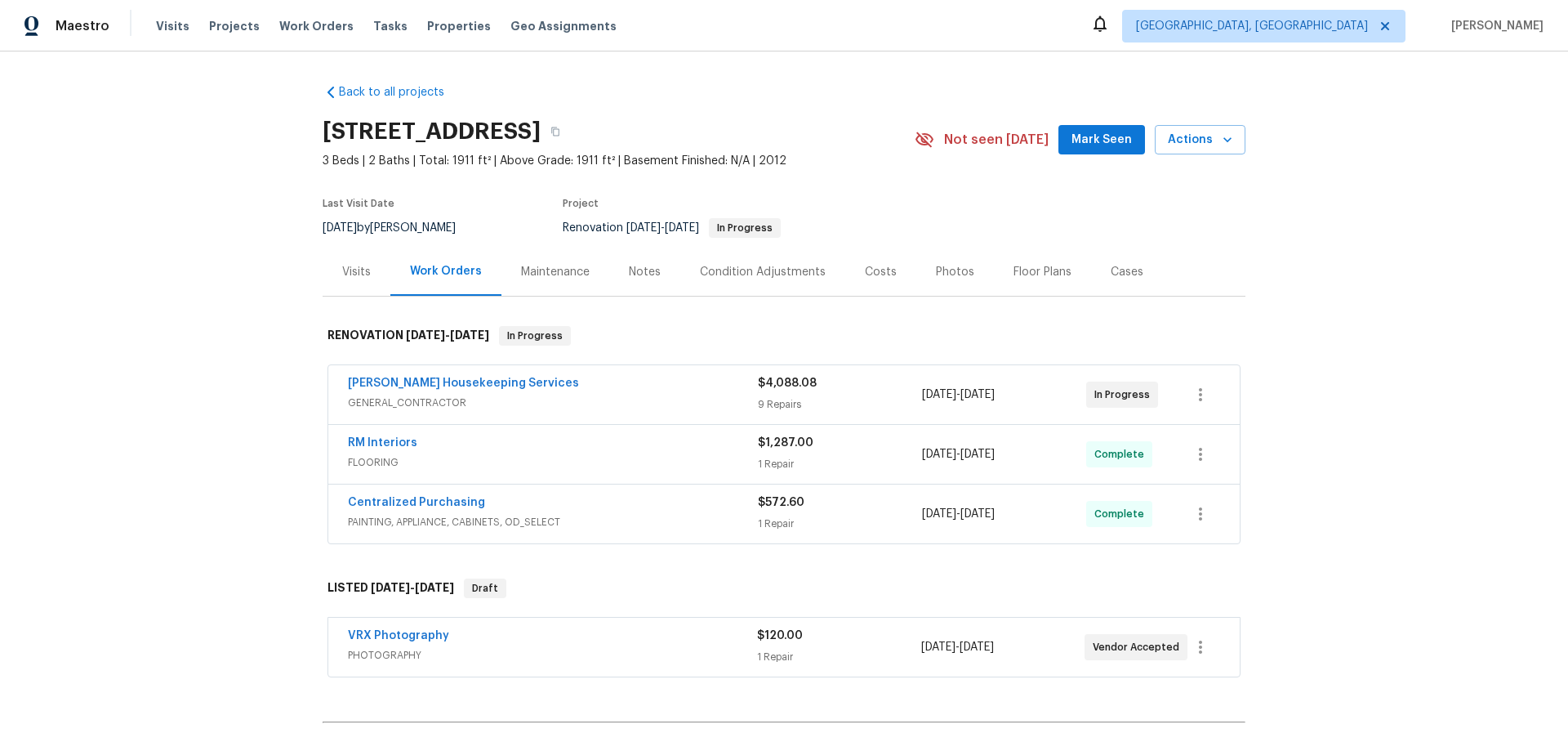
click at [191, 261] on div "Back to all projects [STREET_ADDRESS] 3 Beds | 2 Baths | Total: 1911 ft² | Abov…" at bounding box center [784, 400] width 1568 height 699
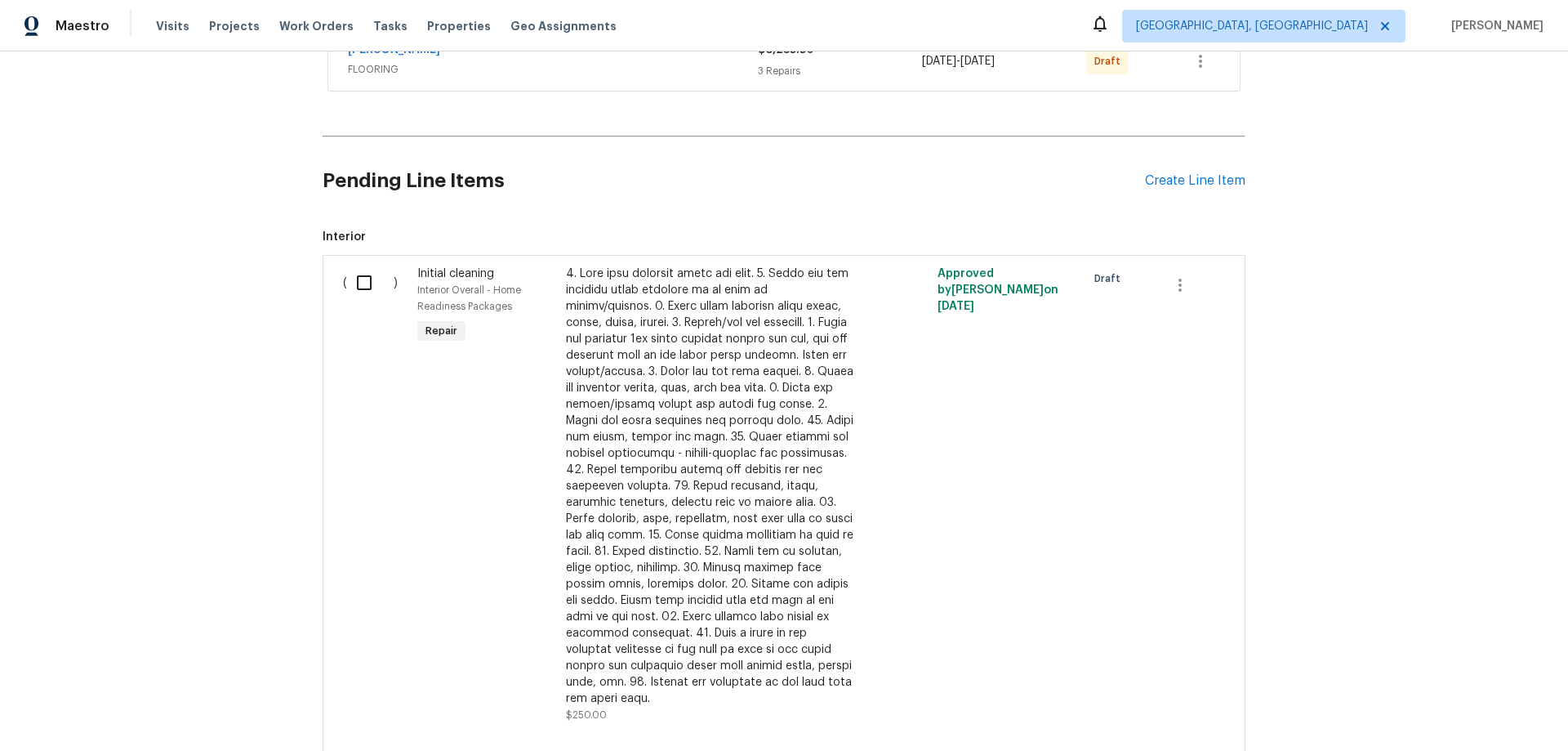
drag, startPoint x: 166, startPoint y: 280, endPoint x: 194, endPoint y: 299, distance: 33.8
click at [166, 280] on div "Back to all projects 8801 Falcon Crest Dr, McKinney, TX 75072 4 Beds | 3 1/2 Ba…" at bounding box center [784, 400] width 1568 height 699
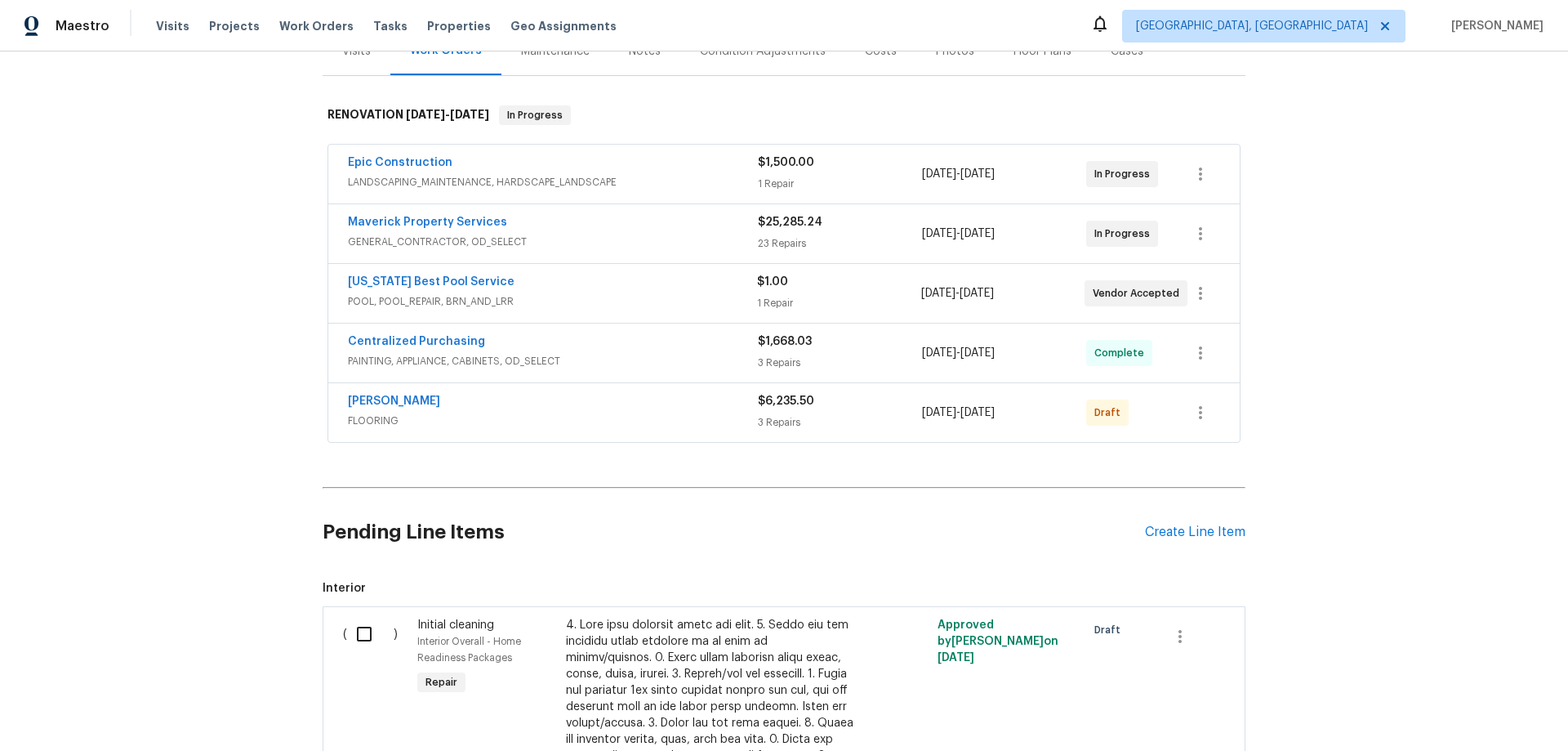
scroll to position [81, 0]
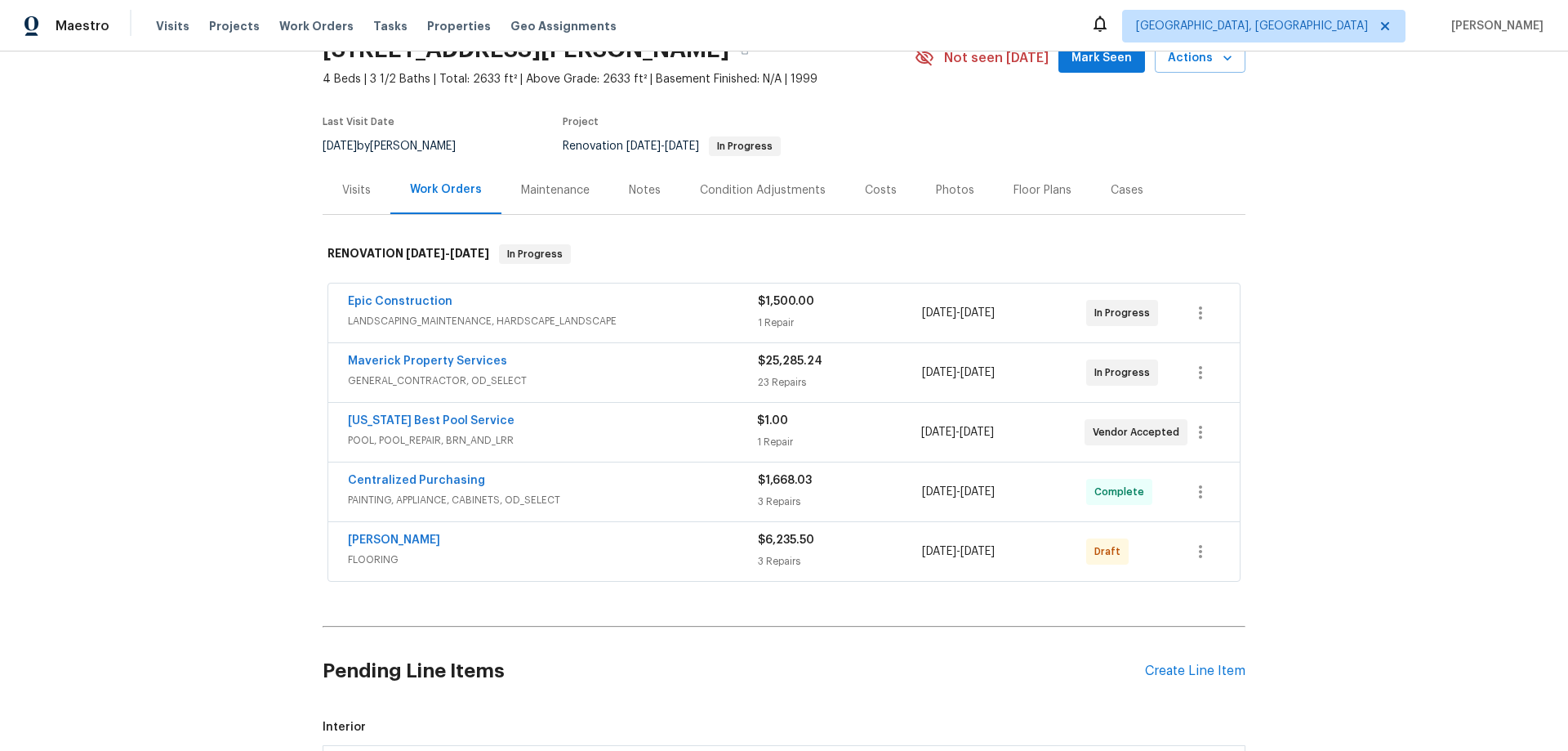
click at [227, 328] on div "Back to all projects 8801 Falcon Crest Dr, McKinney, TX 75072 4 Beds | 3 1/2 Ba…" at bounding box center [784, 400] width 1568 height 699
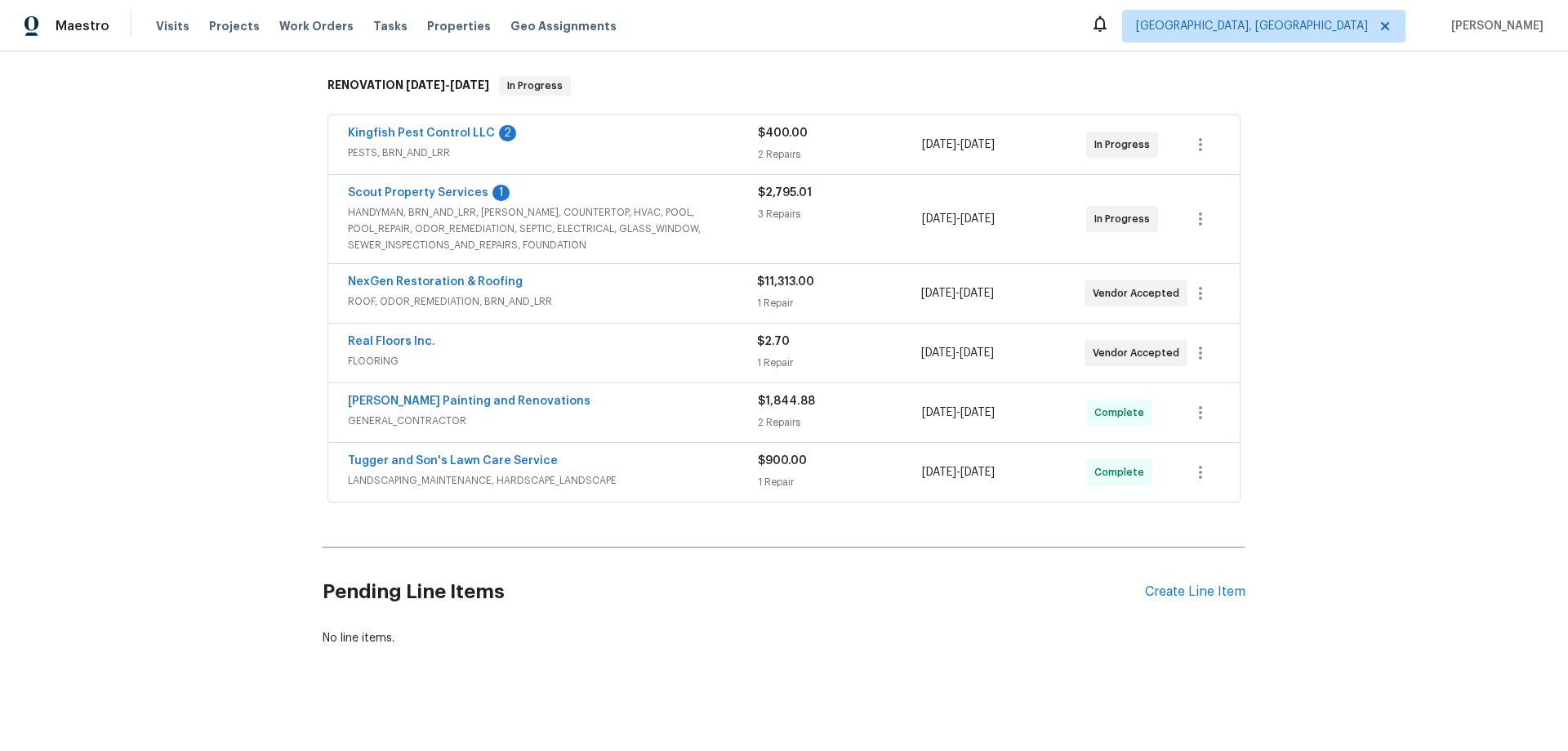
scroll to position [269, 0]
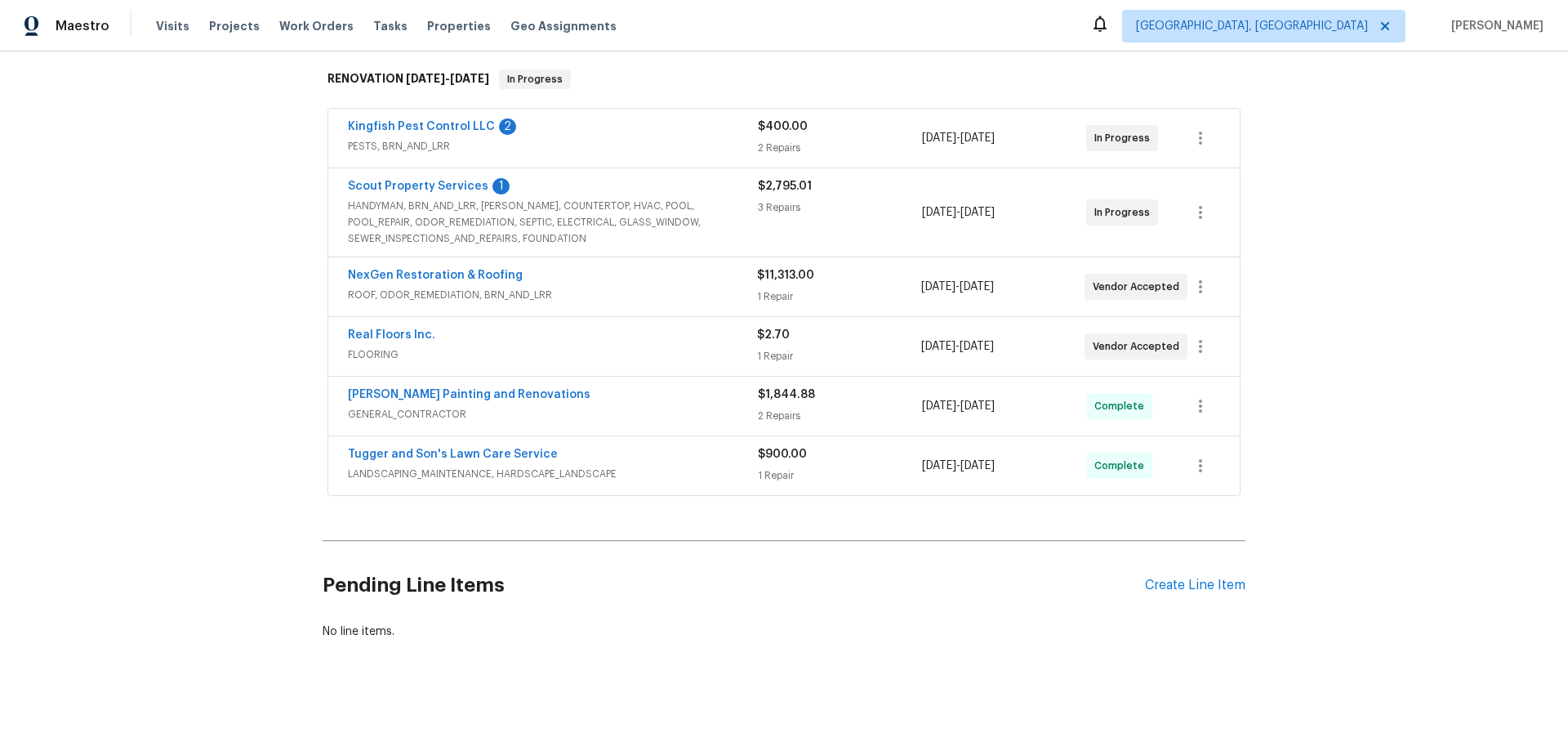
click at [240, 348] on div "Back to all projects [STREET_ADDRESS] 3 Beds | 2 Baths | Total: 1372 ft² | Abov…" at bounding box center [784, 400] width 1568 height 699
